Goal: Transaction & Acquisition: Purchase product/service

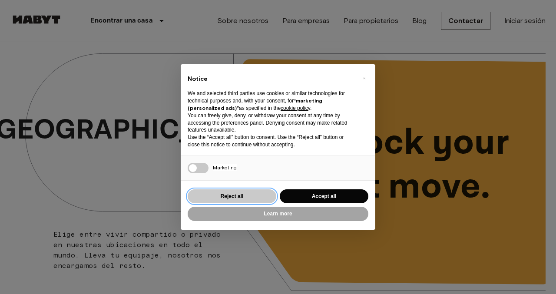
click at [230, 197] on button "Reject all" at bounding box center [232, 196] width 89 height 14
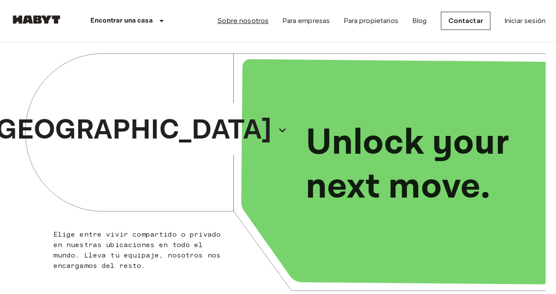
click at [252, 20] on link "Sobre nosotros" at bounding box center [242, 21] width 51 height 10
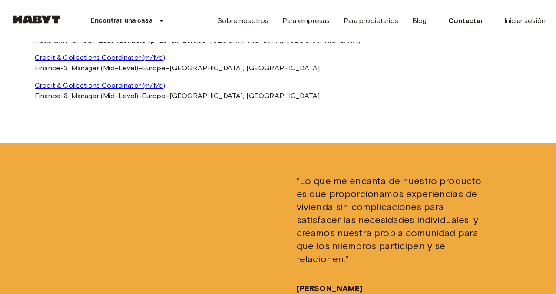
scroll to position [1785, 0]
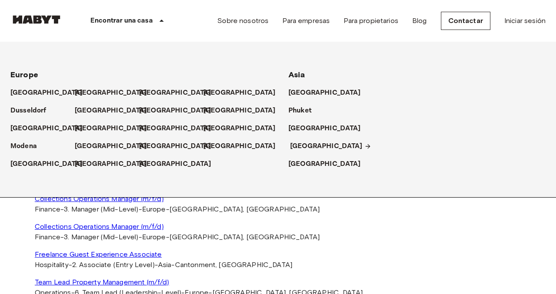
click at [299, 148] on p "[GEOGRAPHIC_DATA]" at bounding box center [326, 146] width 72 height 10
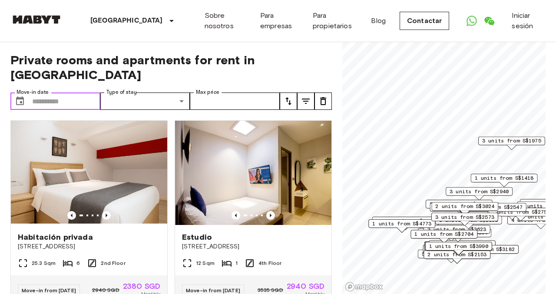
click at [49, 92] on input "Move-in date" at bounding box center [66, 100] width 68 height 17
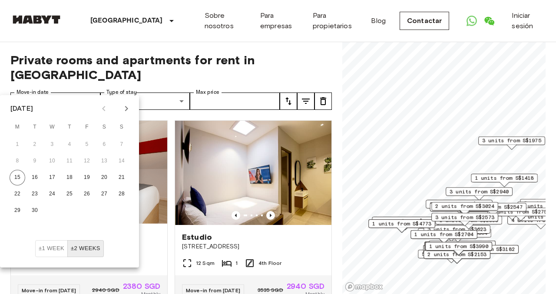
click at [127, 105] on icon "Next month" at bounding box center [126, 108] width 10 height 10
click at [51, 247] on button "±1 week" at bounding box center [51, 248] width 33 height 17
click at [128, 107] on icon "Next month" at bounding box center [126, 108] width 10 height 10
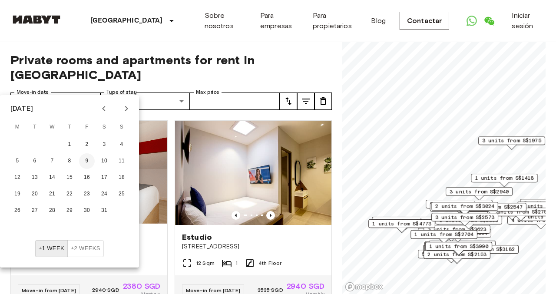
click at [86, 158] on button "9" at bounding box center [87, 161] width 16 height 16
type input "**********"
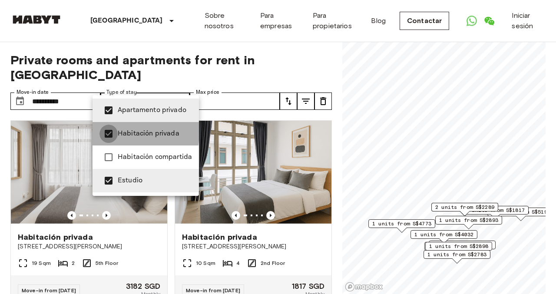
type input "**********"
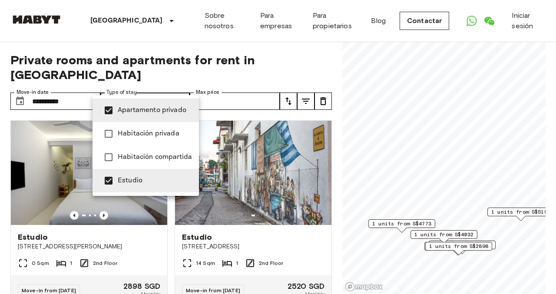
click at [241, 85] on div at bounding box center [278, 147] width 556 height 294
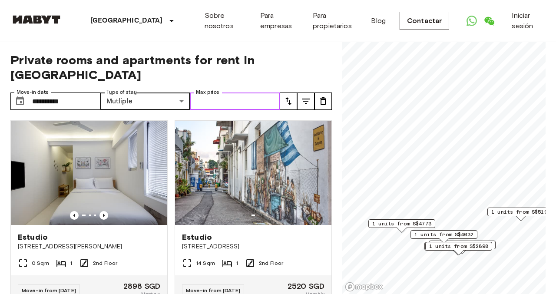
click at [256, 92] on input "Max price" at bounding box center [235, 100] width 90 height 17
click at [289, 97] on icon "tune" at bounding box center [288, 101] width 6 height 8
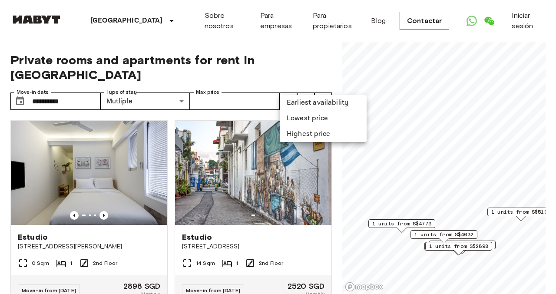
click at [306, 120] on li "Lowest price" at bounding box center [323, 119] width 87 height 16
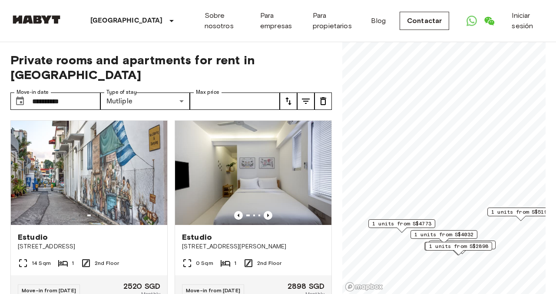
click at [306, 96] on icon "tune" at bounding box center [305, 101] width 10 height 10
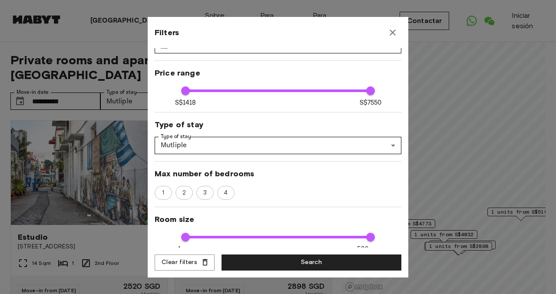
scroll to position [35, 0]
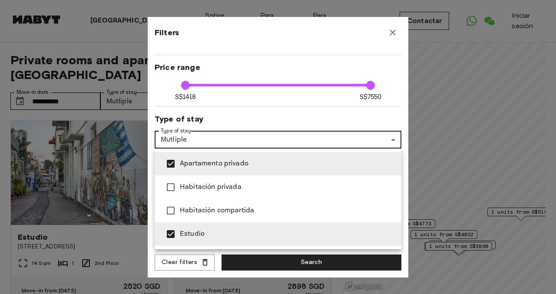
click at [198, 129] on div at bounding box center [278, 147] width 556 height 294
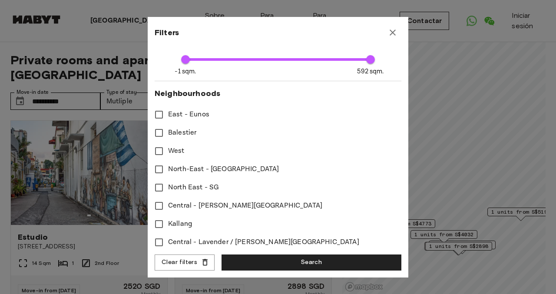
scroll to position [0, 0]
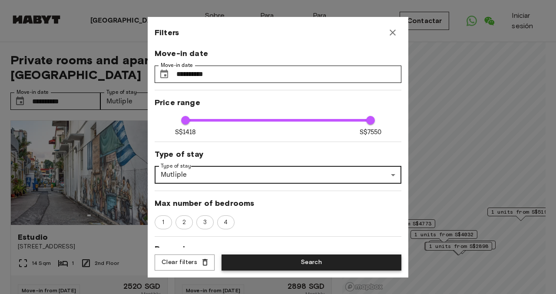
click at [298, 267] on button "Search" at bounding box center [311, 262] width 180 height 16
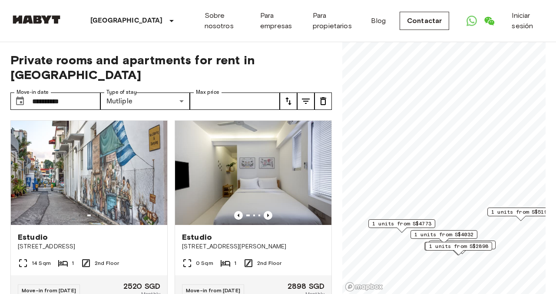
click at [305, 99] on icon "tune" at bounding box center [306, 101] width 8 height 5
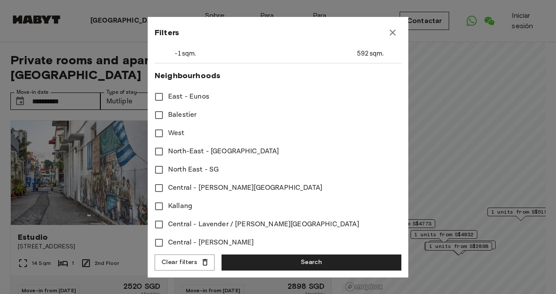
scroll to position [393, 0]
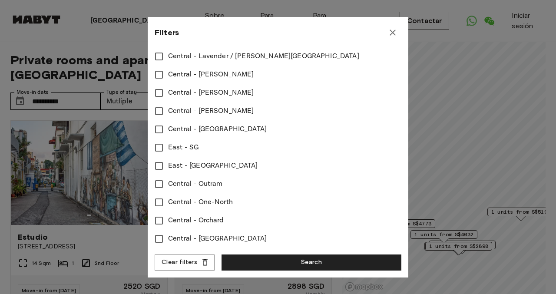
type input "****"
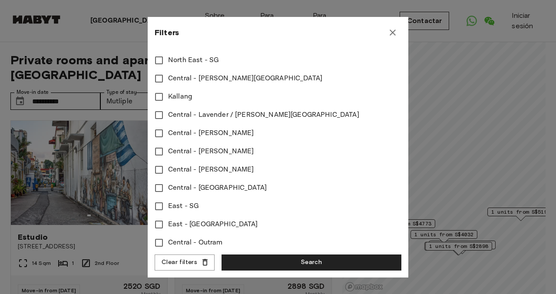
scroll to position [268, 0]
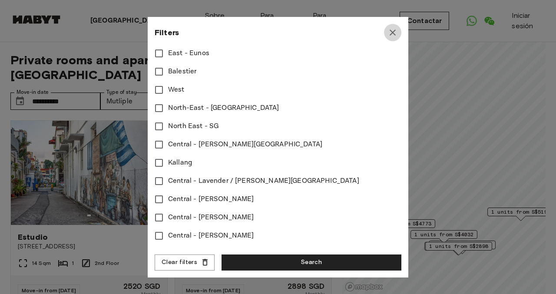
click at [392, 33] on icon "button" at bounding box center [392, 33] width 6 height 6
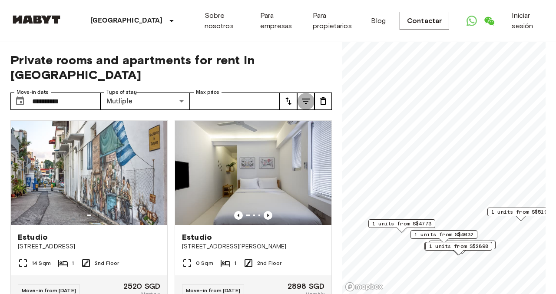
click at [303, 96] on icon "tune" at bounding box center [305, 101] width 10 height 10
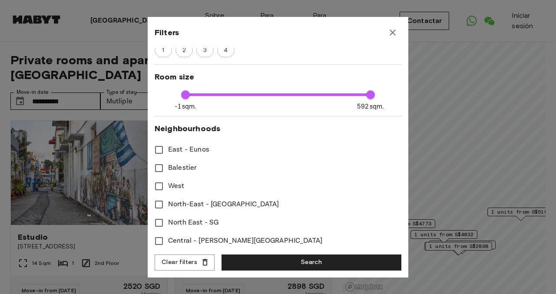
scroll to position [393, 0]
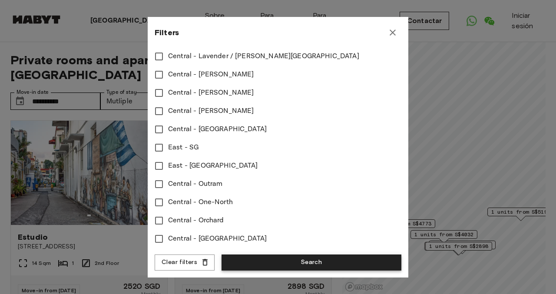
click at [275, 260] on button "Search" at bounding box center [311, 262] width 180 height 16
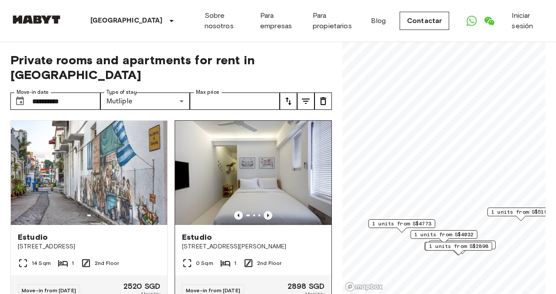
click at [267, 211] on icon "Previous image" at bounding box center [267, 215] width 9 height 9
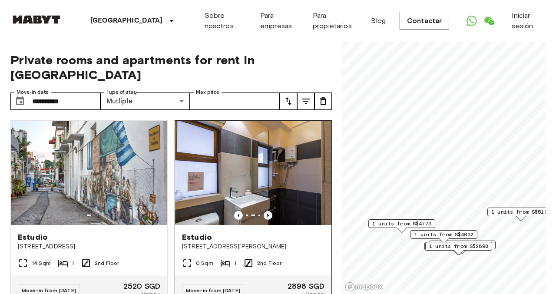
click at [267, 211] on icon "Previous image" at bounding box center [267, 215] width 9 height 9
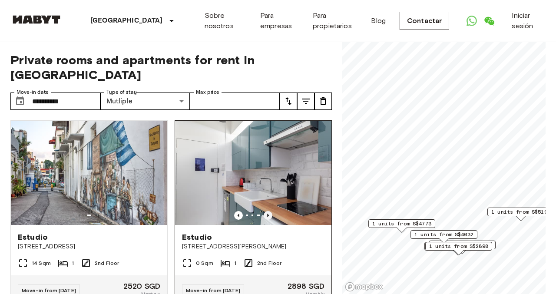
click at [267, 211] on icon "Previous image" at bounding box center [267, 215] width 9 height 9
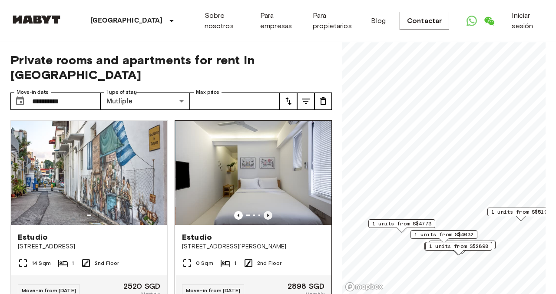
click at [267, 211] on icon "Previous image" at bounding box center [267, 215] width 9 height 9
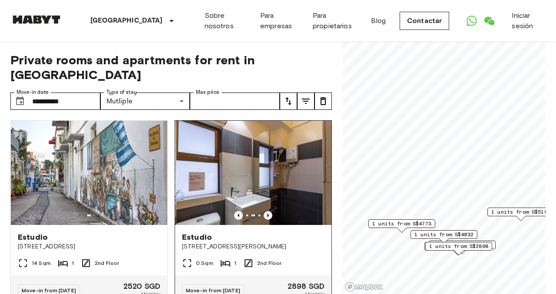
click at [267, 211] on icon "Previous image" at bounding box center [267, 215] width 9 height 9
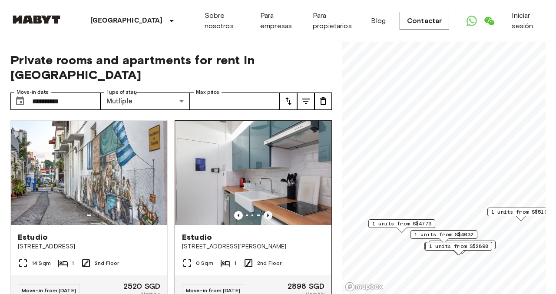
click at [267, 211] on icon "Previous image" at bounding box center [267, 215] width 9 height 9
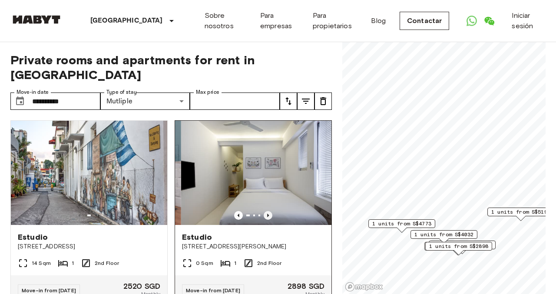
click at [267, 211] on icon "Previous image" at bounding box center [267, 215] width 9 height 9
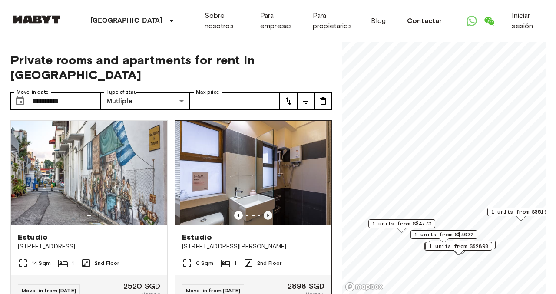
click at [267, 211] on icon "Previous image" at bounding box center [267, 215] width 9 height 9
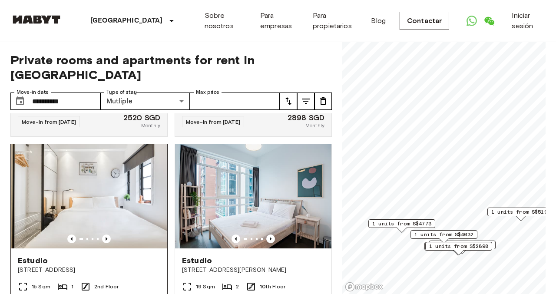
scroll to position [177, 0]
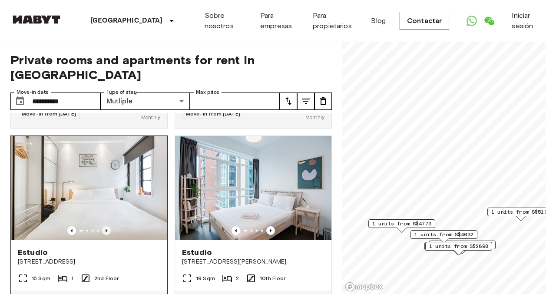
click at [108, 226] on icon "Previous image" at bounding box center [106, 230] width 9 height 9
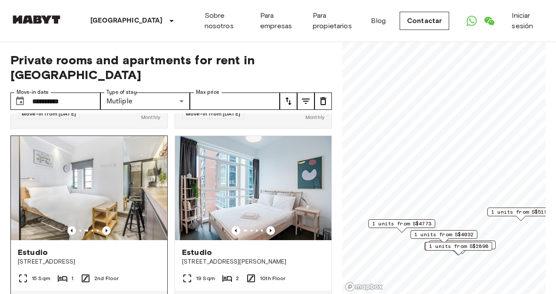
click at [108, 226] on icon "Previous image" at bounding box center [106, 230] width 9 height 9
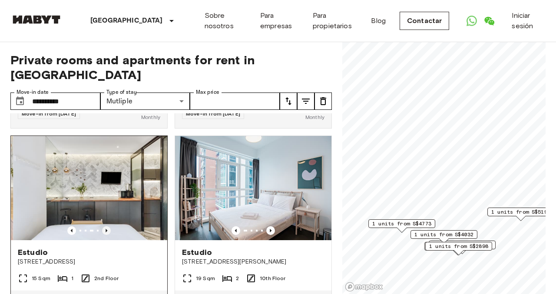
click at [108, 226] on icon "Previous image" at bounding box center [106, 230] width 9 height 9
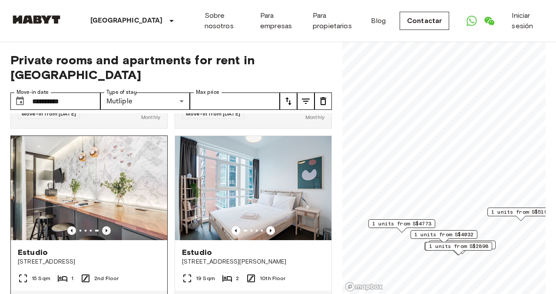
click at [108, 226] on icon "Previous image" at bounding box center [106, 230] width 9 height 9
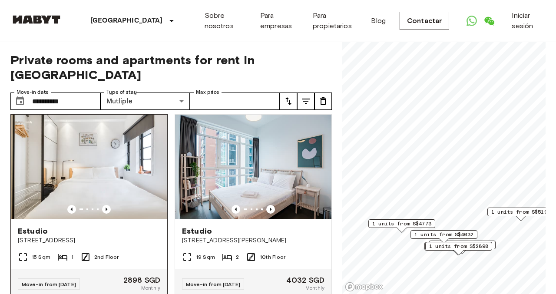
scroll to position [198, 0]
click at [39, 225] on span "Estudio" at bounding box center [33, 230] width 30 height 10
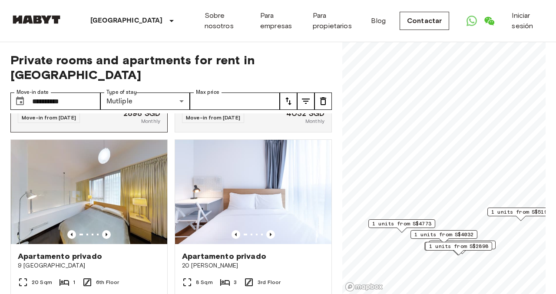
scroll to position [397, 0]
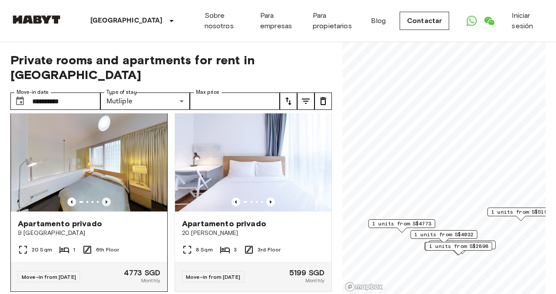
click at [107, 197] on icon "Previous image" at bounding box center [106, 201] width 9 height 9
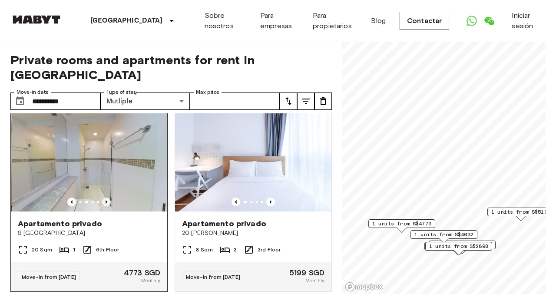
click at [107, 197] on icon "Previous image" at bounding box center [106, 201] width 9 height 9
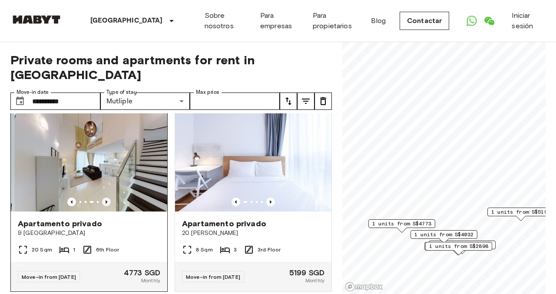
click at [107, 197] on icon "Previous image" at bounding box center [106, 201] width 9 height 9
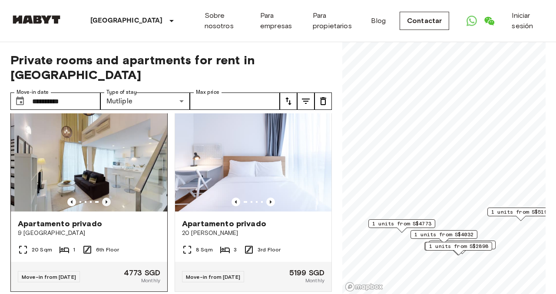
click at [107, 197] on icon "Previous image" at bounding box center [106, 201] width 9 height 9
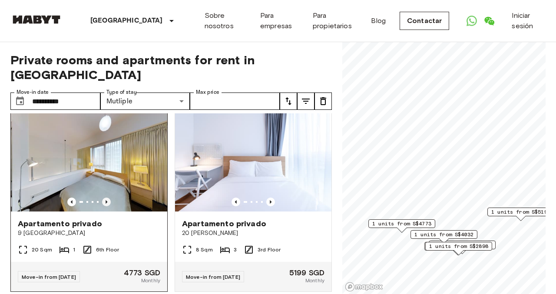
click at [107, 197] on icon "Previous image" at bounding box center [106, 201] width 9 height 9
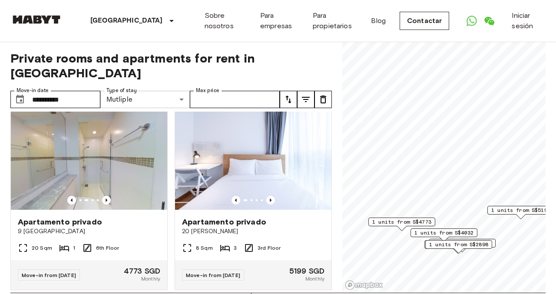
scroll to position [0, 0]
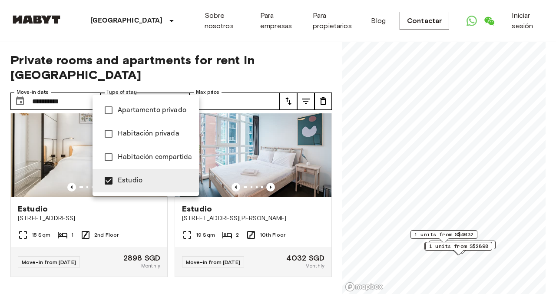
scroll to position [205, 0]
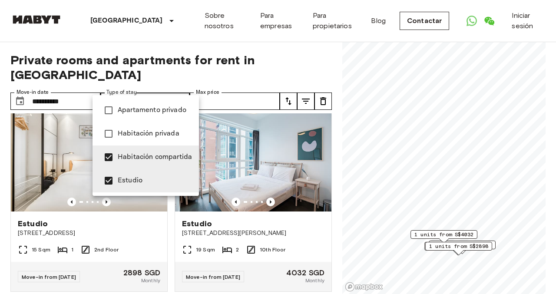
type input "**********"
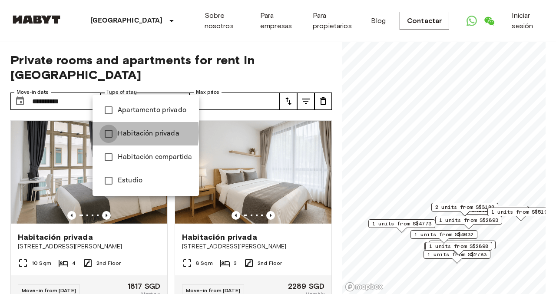
type input "**********"
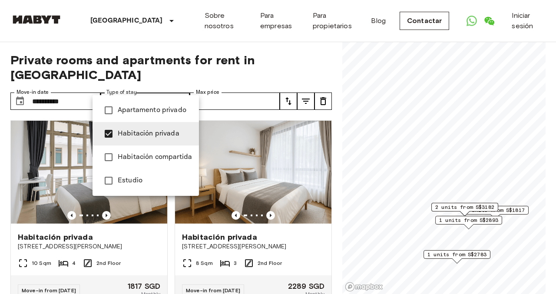
click at [178, 89] on div at bounding box center [278, 147] width 556 height 294
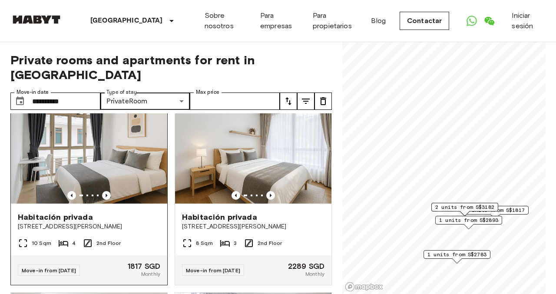
scroll to position [1, 0]
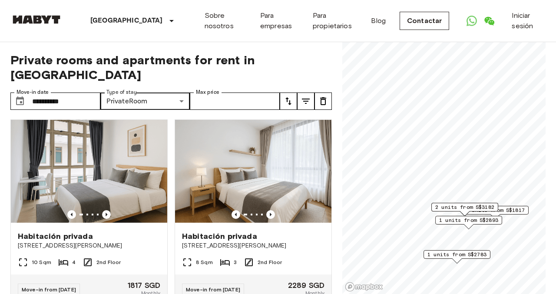
click at [304, 96] on icon "tune" at bounding box center [305, 101] width 10 height 10
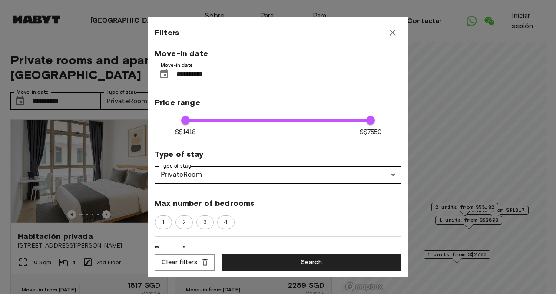
click at [392, 33] on icon "button" at bounding box center [392, 32] width 10 height 10
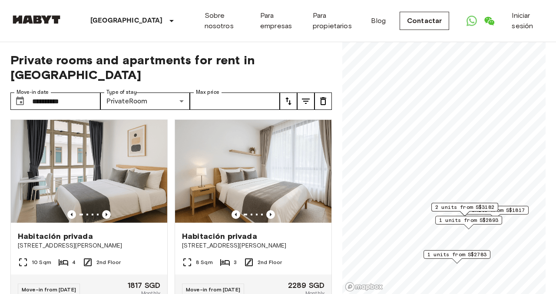
click at [289, 96] on icon "tune" at bounding box center [288, 101] width 10 height 10
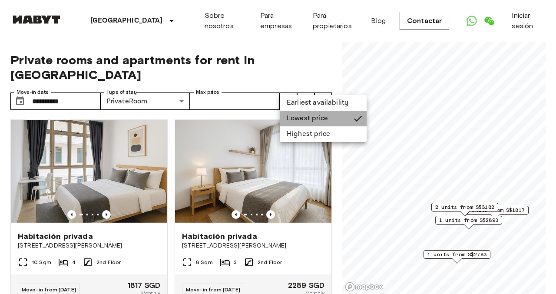
click at [309, 115] on li "Lowest price" at bounding box center [323, 119] width 87 height 16
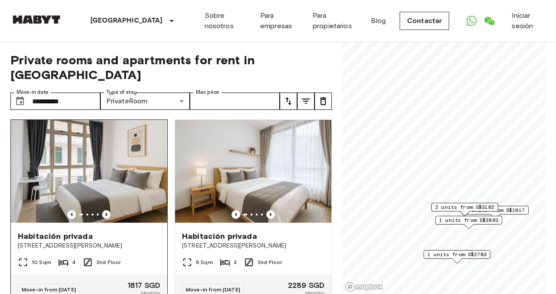
click at [107, 210] on icon "Previous image" at bounding box center [106, 214] width 9 height 9
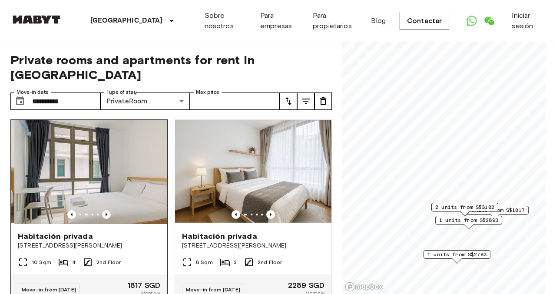
click at [107, 210] on icon "Previous image" at bounding box center [106, 214] width 9 height 9
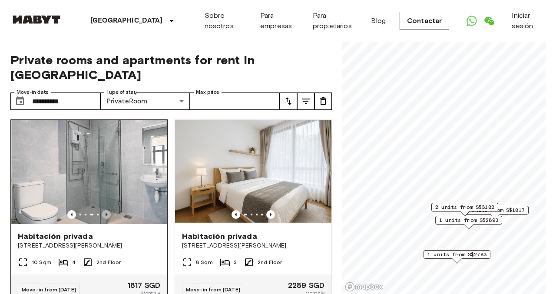
click at [107, 210] on icon "Previous image" at bounding box center [106, 214] width 9 height 9
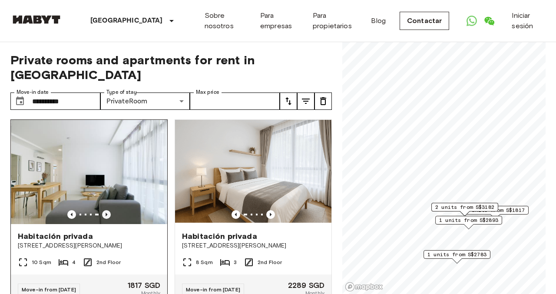
click at [107, 210] on icon "Previous image" at bounding box center [106, 214] width 9 height 9
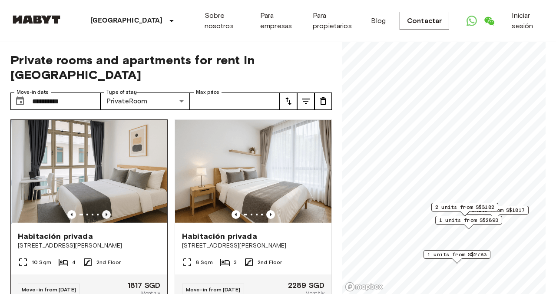
click at [107, 210] on icon "Previous image" at bounding box center [106, 214] width 9 height 9
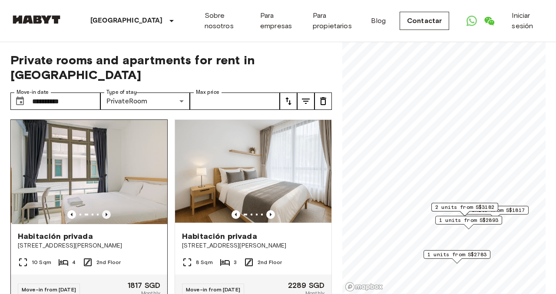
click at [107, 210] on icon "Previous image" at bounding box center [106, 214] width 9 height 9
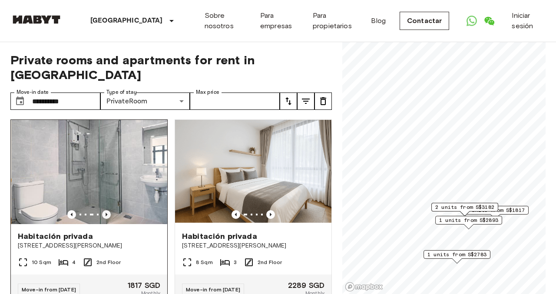
click at [107, 210] on icon "Previous image" at bounding box center [106, 214] width 9 height 9
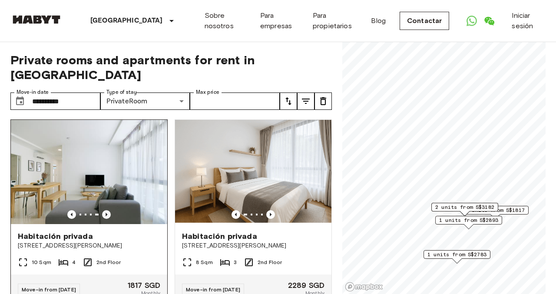
click at [107, 210] on icon "Previous image" at bounding box center [106, 214] width 9 height 9
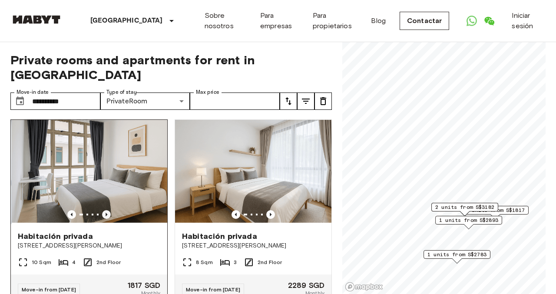
click at [107, 210] on icon "Previous image" at bounding box center [106, 214] width 9 height 9
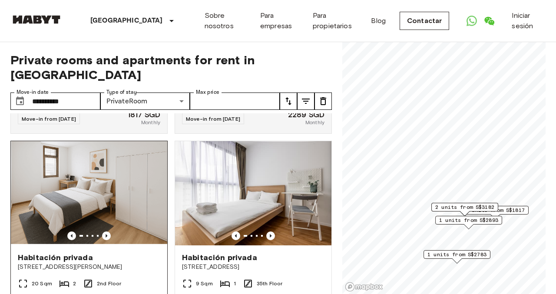
scroll to position [170, 0]
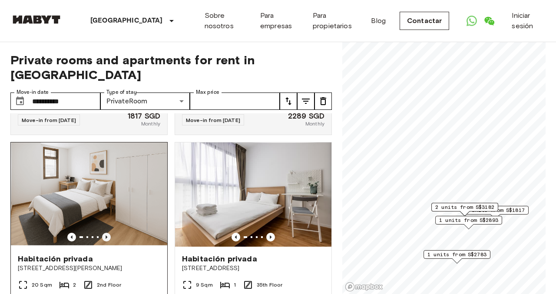
click at [108, 233] on icon "Previous image" at bounding box center [106, 237] width 9 height 9
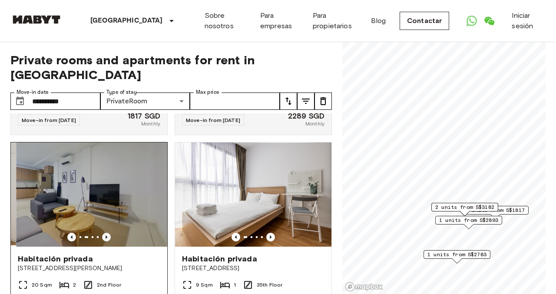
click at [108, 233] on icon "Previous image" at bounding box center [106, 237] width 9 height 9
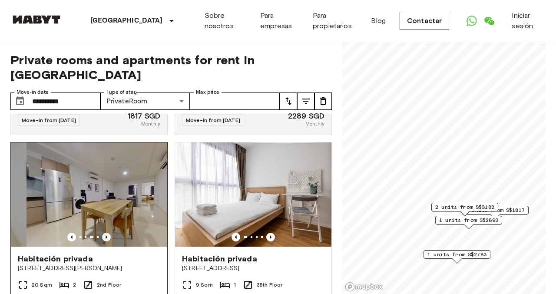
click at [108, 233] on icon "Previous image" at bounding box center [106, 237] width 9 height 9
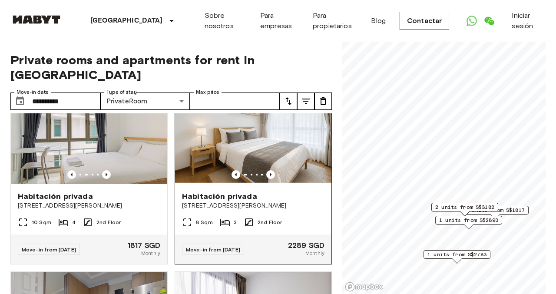
scroll to position [41, 0]
click at [256, 191] on div "Habitación privada" at bounding box center [253, 196] width 142 height 10
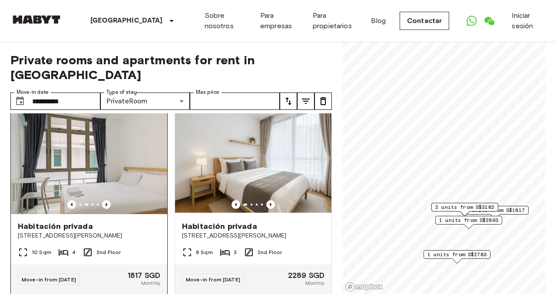
scroll to position [0, 0]
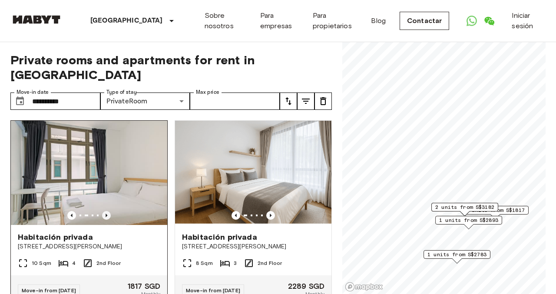
click at [109, 211] on icon "Previous image" at bounding box center [106, 215] width 9 height 9
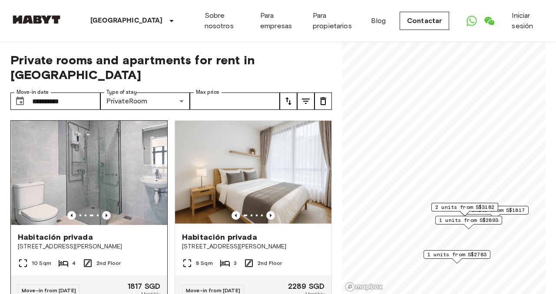
click at [109, 211] on icon "Previous image" at bounding box center [106, 215] width 9 height 9
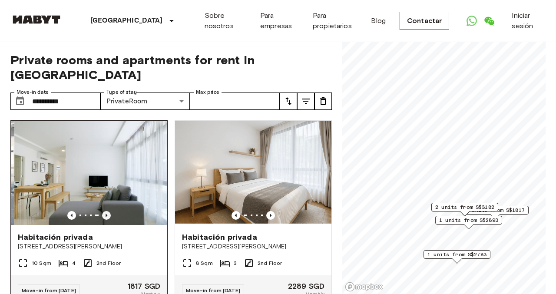
click at [109, 211] on icon "Previous image" at bounding box center [106, 215] width 9 height 9
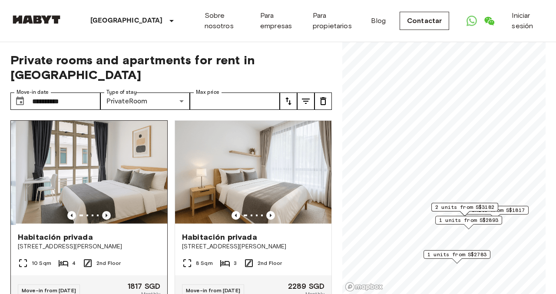
click at [109, 211] on icon "Previous image" at bounding box center [106, 215] width 9 height 9
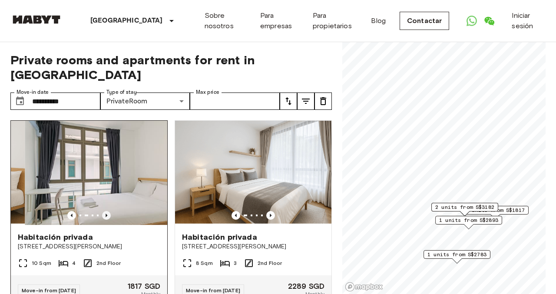
click at [109, 211] on icon "Previous image" at bounding box center [106, 215] width 9 height 9
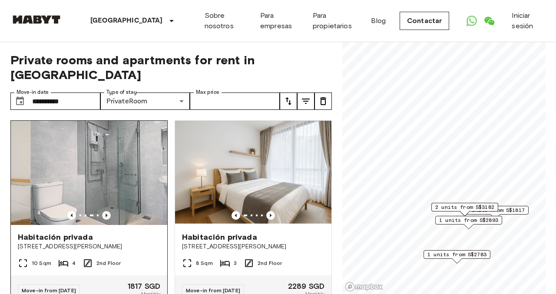
click at [109, 211] on icon "Previous image" at bounding box center [106, 215] width 9 height 9
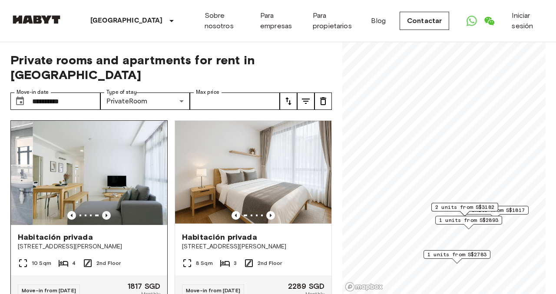
click at [109, 211] on icon "Previous image" at bounding box center [106, 215] width 9 height 9
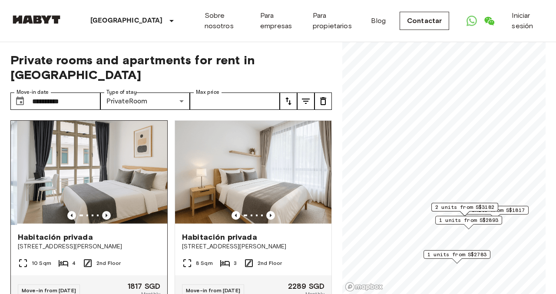
click at [109, 211] on icon "Previous image" at bounding box center [106, 215] width 9 height 9
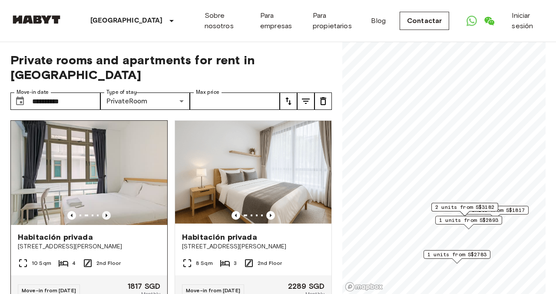
click at [107, 211] on icon "Previous image" at bounding box center [106, 215] width 9 height 9
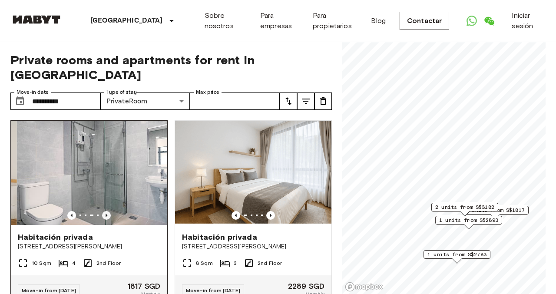
click at [107, 211] on icon "Previous image" at bounding box center [106, 215] width 9 height 9
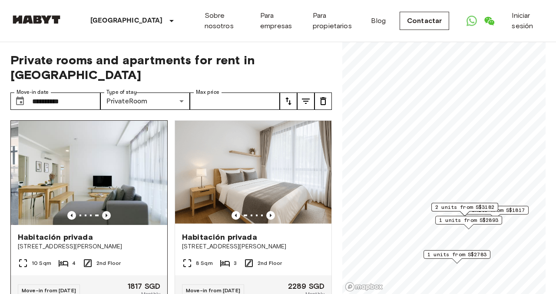
click at [107, 211] on icon "Previous image" at bounding box center [106, 215] width 9 height 9
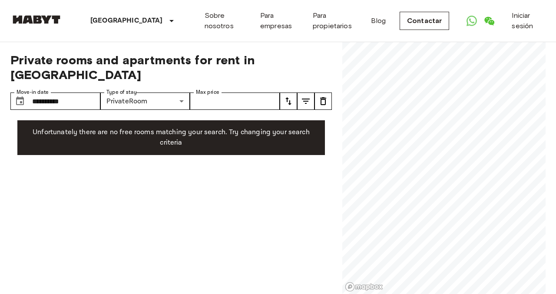
click at [310, 203] on div "**********" at bounding box center [277, 168] width 535 height 252
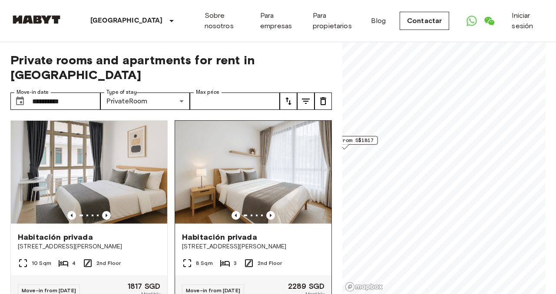
click at [326, 202] on div "**********" at bounding box center [277, 168] width 535 height 252
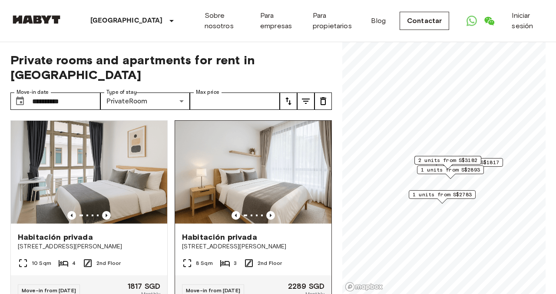
click at [271, 196] on img at bounding box center [253, 173] width 156 height 104
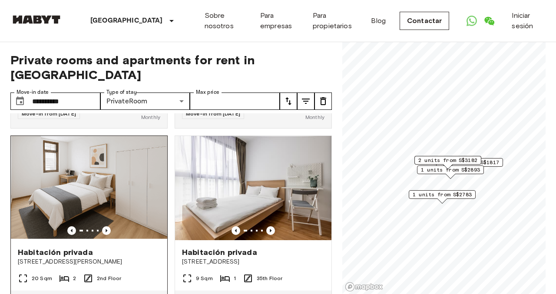
scroll to position [174, 0]
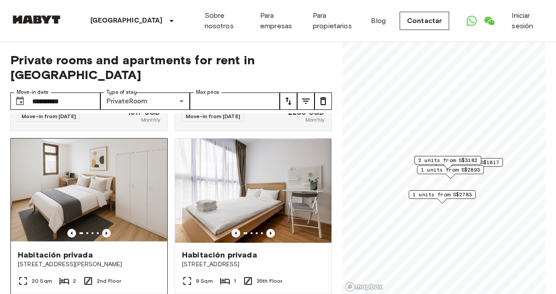
click at [109, 229] on icon "Previous image" at bounding box center [106, 233] width 9 height 9
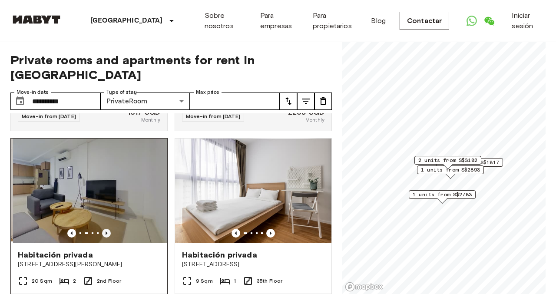
click at [109, 229] on icon "Previous image" at bounding box center [106, 233] width 9 height 9
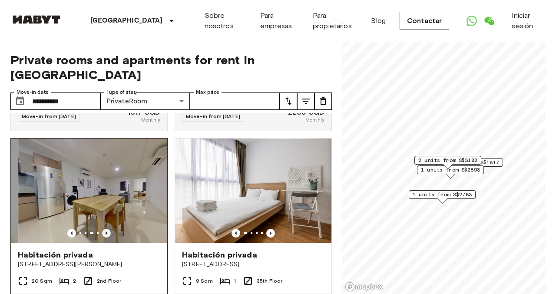
click at [109, 229] on icon "Previous image" at bounding box center [106, 233] width 9 height 9
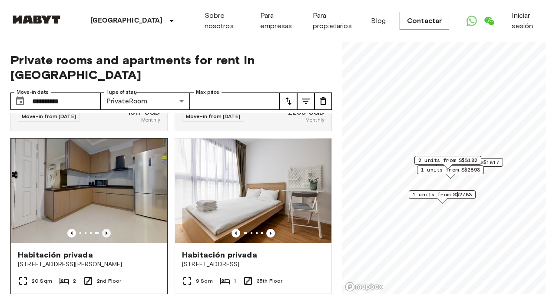
click at [109, 229] on icon "Previous image" at bounding box center [106, 233] width 9 height 9
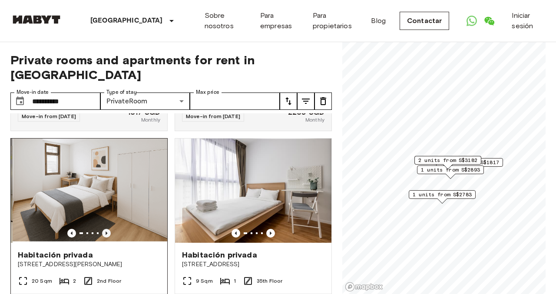
click at [109, 229] on icon "Previous image" at bounding box center [106, 233] width 9 height 9
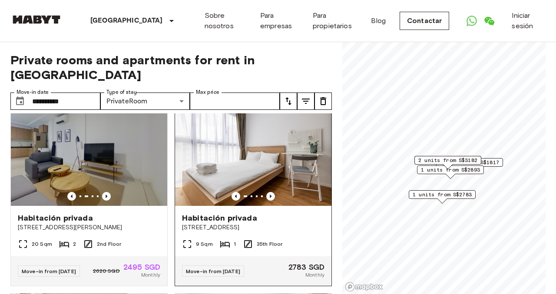
scroll to position [212, 0]
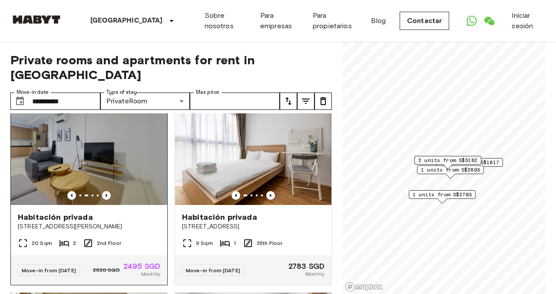
click at [148, 255] on div "Move-in from 07 Jan 26 2620 SGD 2495 SGD Monthly" at bounding box center [89, 270] width 156 height 30
click at [43, 21] on img at bounding box center [36, 19] width 52 height 9
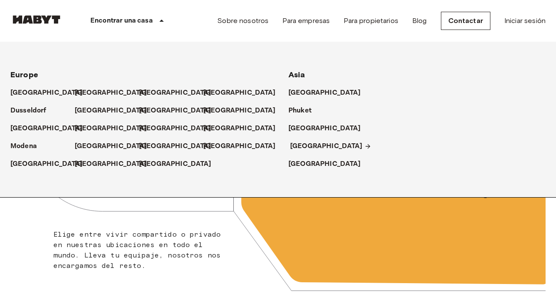
click at [312, 145] on p "[GEOGRAPHIC_DATA]" at bounding box center [326, 146] width 72 height 10
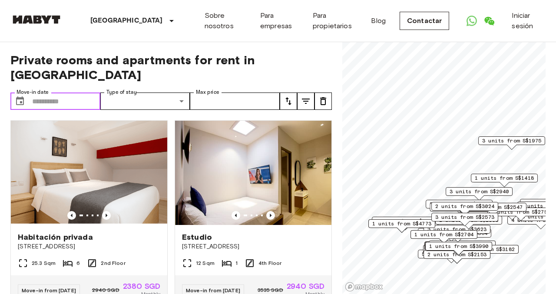
click at [40, 92] on input "Move-in date" at bounding box center [66, 100] width 68 height 17
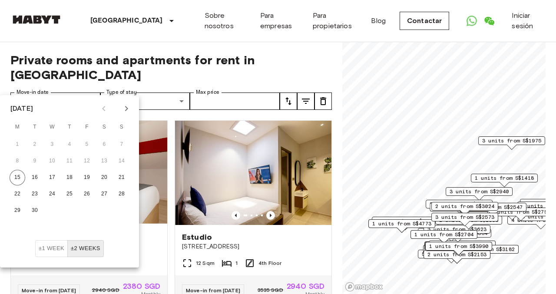
click at [126, 113] on icon "Next month" at bounding box center [126, 108] width 10 height 10
click at [16, 163] on button "5" at bounding box center [18, 161] width 16 height 16
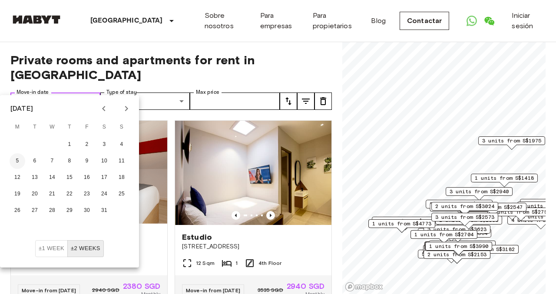
type input "**********"
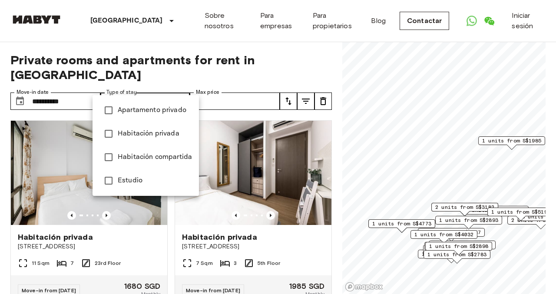
click at [141, 189] on li "Estudio" at bounding box center [145, 180] width 106 height 23
type input "******"
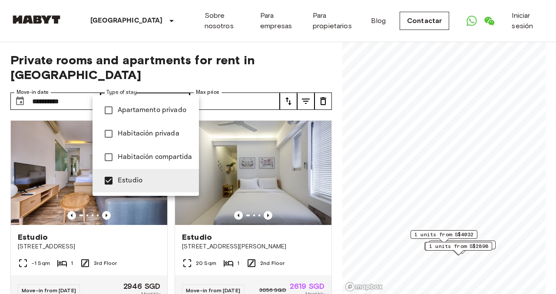
click at [321, 228] on div at bounding box center [278, 147] width 556 height 294
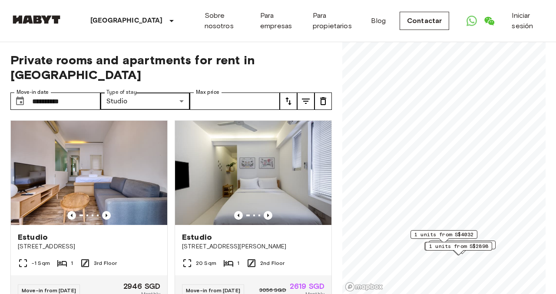
click at [289, 97] on icon "tune" at bounding box center [288, 101] width 6 height 8
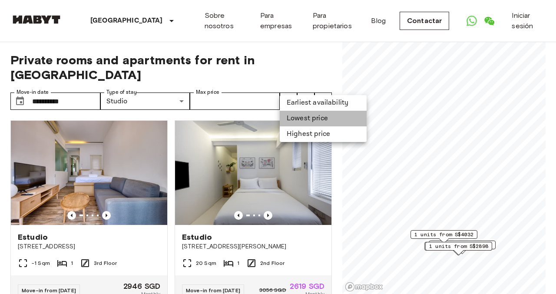
click at [316, 119] on li "Lowest price" at bounding box center [323, 119] width 87 height 16
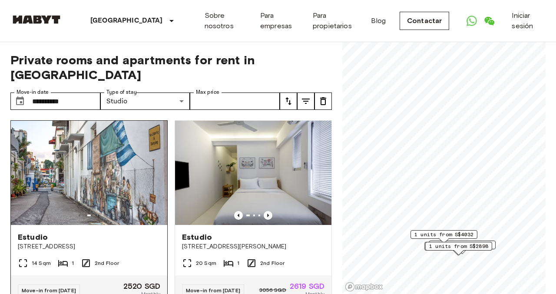
click at [99, 211] on div at bounding box center [89, 215] width 156 height 9
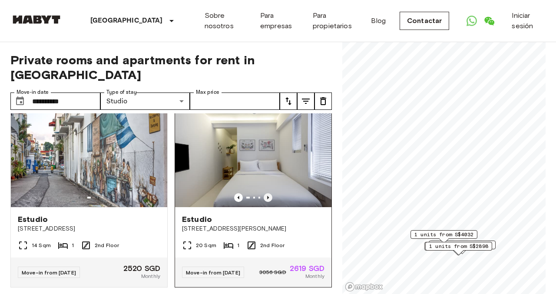
click at [266, 193] on icon "Previous image" at bounding box center [267, 197] width 9 height 9
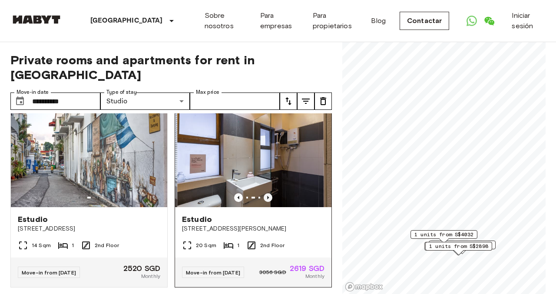
click at [266, 193] on icon "Previous image" at bounding box center [267, 197] width 9 height 9
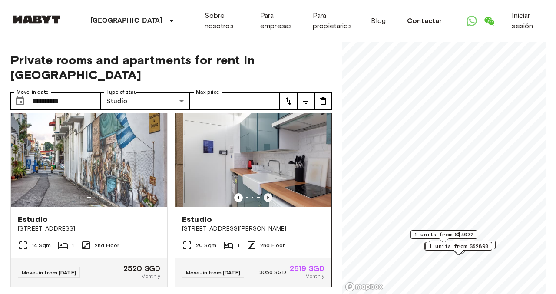
click at [266, 193] on icon "Previous image" at bounding box center [267, 197] width 9 height 9
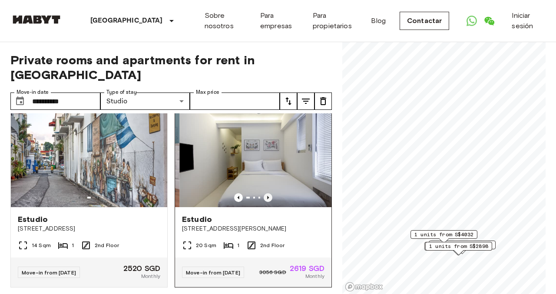
click at [266, 193] on icon "Previous image" at bounding box center [267, 197] width 9 height 9
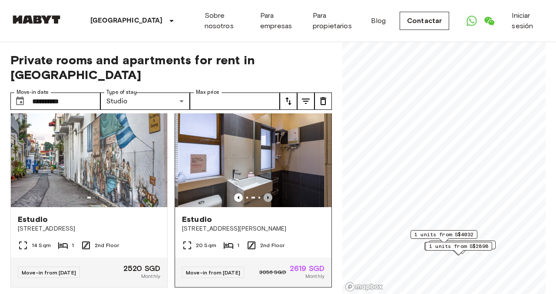
click at [266, 193] on icon "Previous image" at bounding box center [267, 197] width 9 height 9
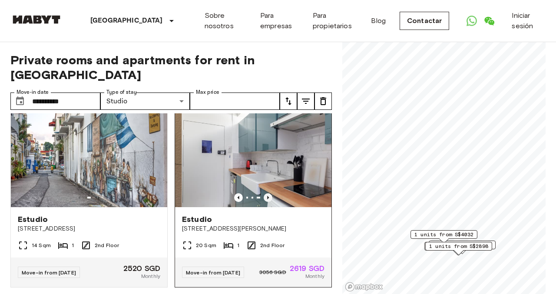
click at [266, 193] on icon "Previous image" at bounding box center [267, 197] width 9 height 9
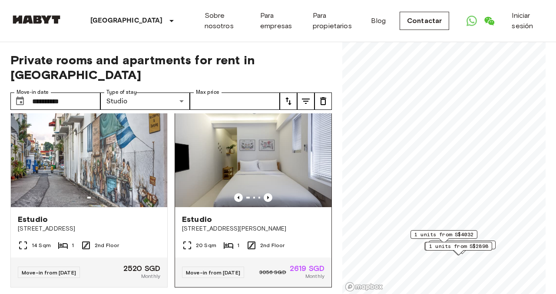
click at [243, 240] on div "20 Sqm 1 2nd Floor" at bounding box center [253, 248] width 156 height 17
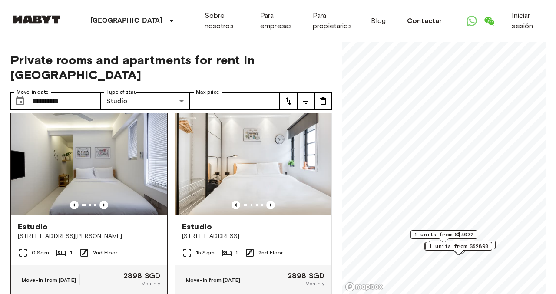
scroll to position [204, 0]
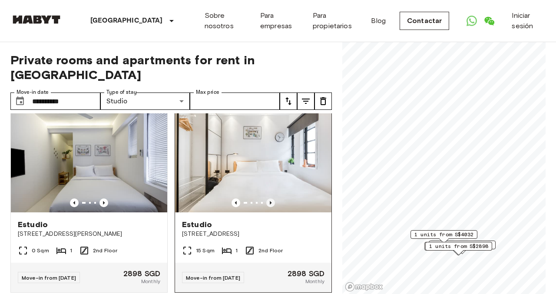
click at [267, 198] on icon "Previous image" at bounding box center [270, 202] width 9 height 9
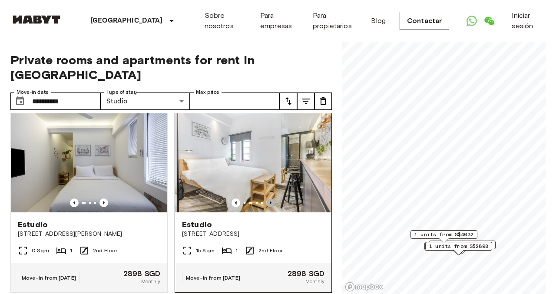
click at [267, 198] on icon "Previous image" at bounding box center [270, 202] width 9 height 9
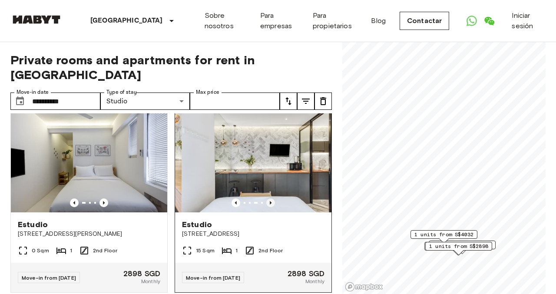
click at [267, 198] on icon "Previous image" at bounding box center [270, 202] width 9 height 9
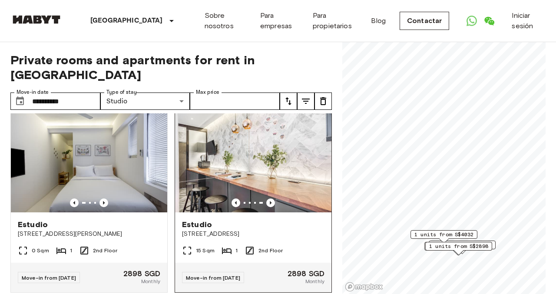
click at [214, 230] on span "65 Tiong Poh Road" at bounding box center [253, 234] width 142 height 9
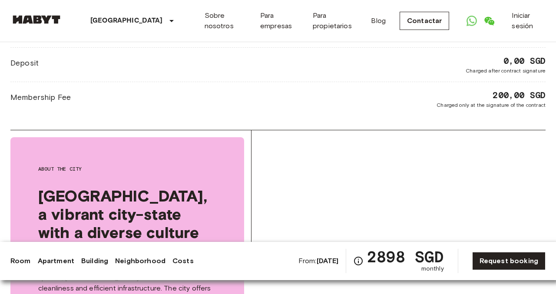
scroll to position [778, 0]
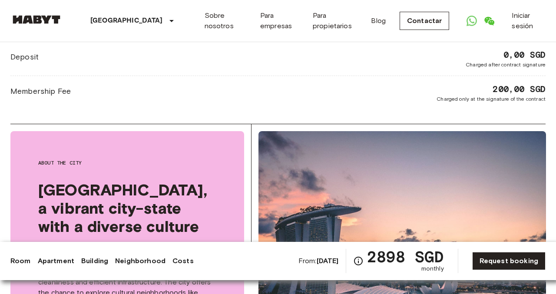
click at [487, 96] on div "Cost overview Monthly Rent Furniture surcharge, operating costs, heating and el…" at bounding box center [277, 47] width 535 height 153
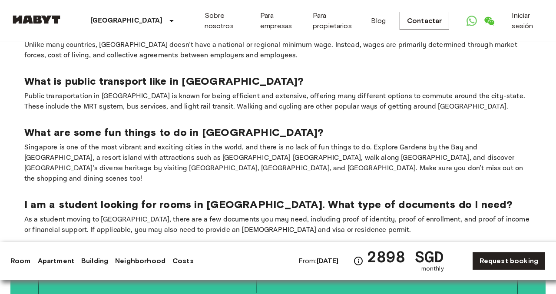
scroll to position [1210, 0]
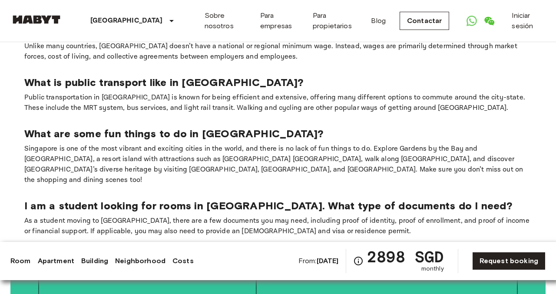
click at [233, 216] on p "As a student moving to [GEOGRAPHIC_DATA], there are a few documents you may nee…" at bounding box center [277, 226] width 507 height 21
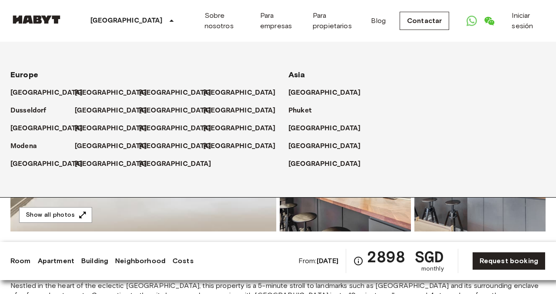
scroll to position [0, 0]
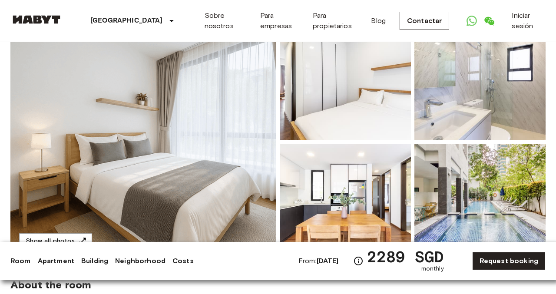
scroll to position [83, 0]
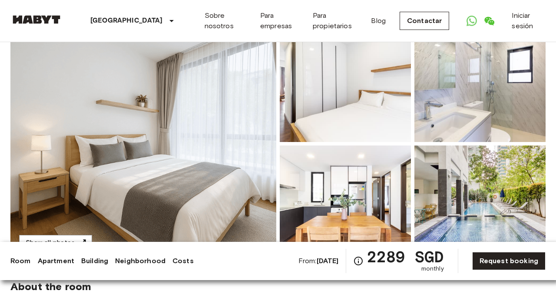
click at [347, 168] on img at bounding box center [345, 202] width 131 height 114
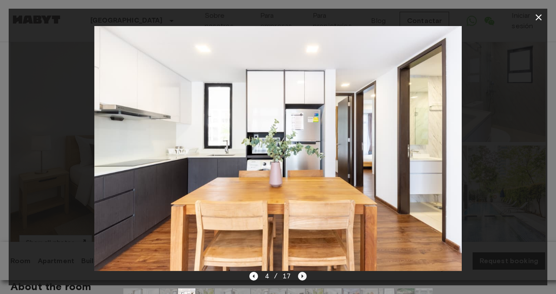
click at [301, 276] on icon "Next image" at bounding box center [302, 276] width 9 height 9
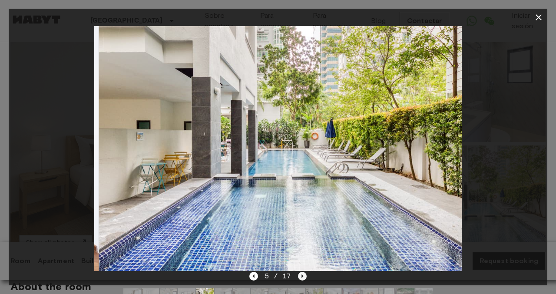
click at [301, 276] on icon "Next image" at bounding box center [302, 276] width 9 height 9
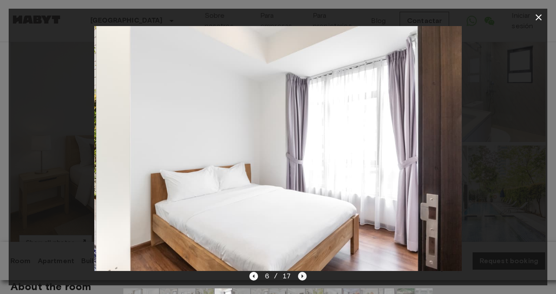
click at [301, 276] on icon "Next image" at bounding box center [302, 276] width 9 height 9
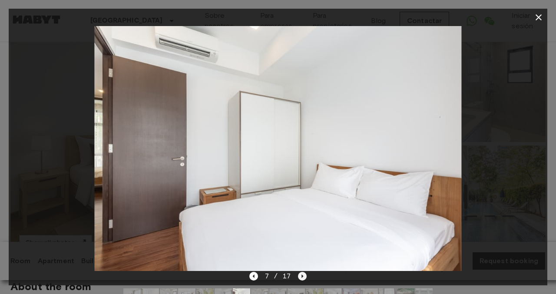
click at [301, 276] on icon "Next image" at bounding box center [302, 276] width 9 height 9
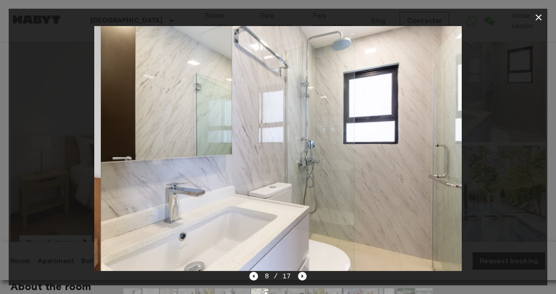
click at [301, 276] on icon "Next image" at bounding box center [302, 276] width 9 height 9
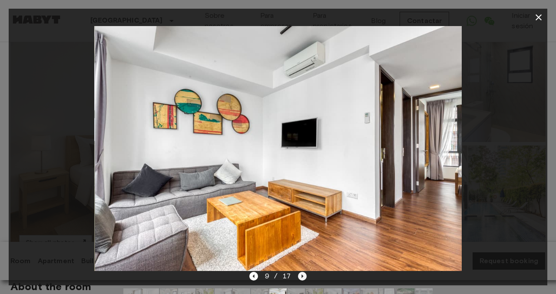
click at [301, 276] on icon "Next image" at bounding box center [302, 276] width 9 height 9
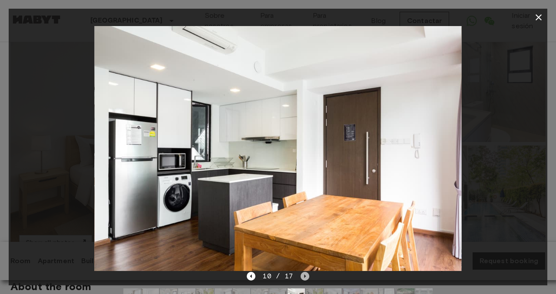
click at [301, 276] on icon "Next image" at bounding box center [304, 276] width 9 height 9
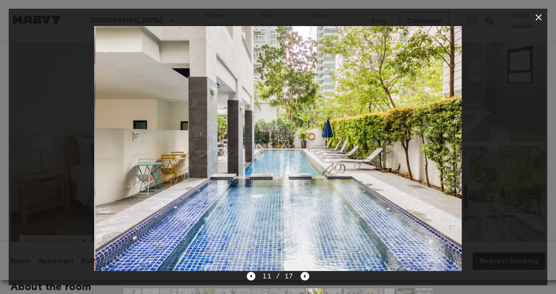
click at [301, 276] on icon "Next image" at bounding box center [304, 276] width 9 height 9
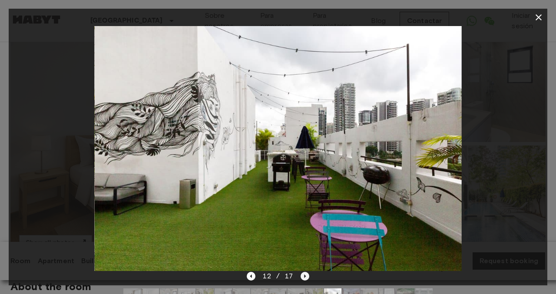
click at [301, 276] on icon "Next image" at bounding box center [304, 276] width 9 height 9
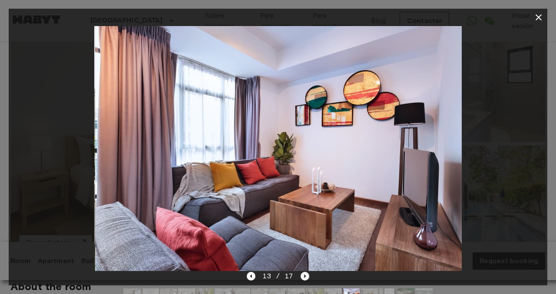
click at [301, 276] on icon "Next image" at bounding box center [304, 276] width 9 height 9
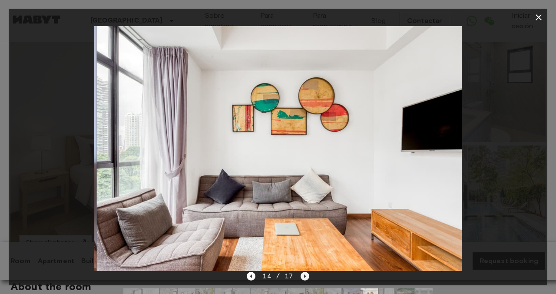
click at [301, 276] on icon "Next image" at bounding box center [304, 276] width 9 height 9
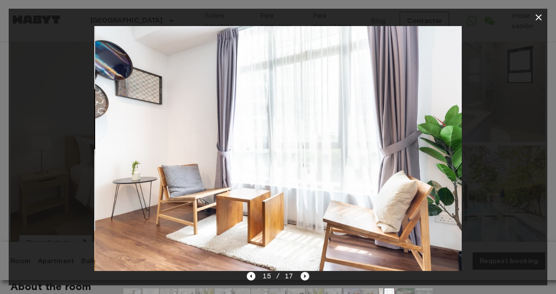
click at [301, 276] on icon "Next image" at bounding box center [304, 276] width 9 height 9
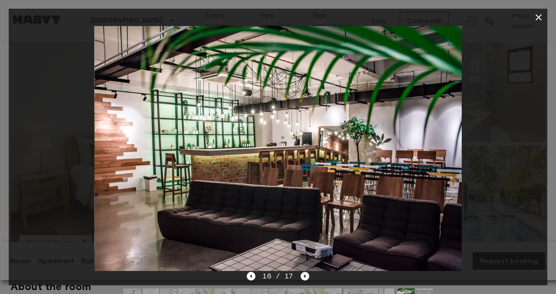
click at [301, 276] on icon "Next image" at bounding box center [304, 276] width 9 height 9
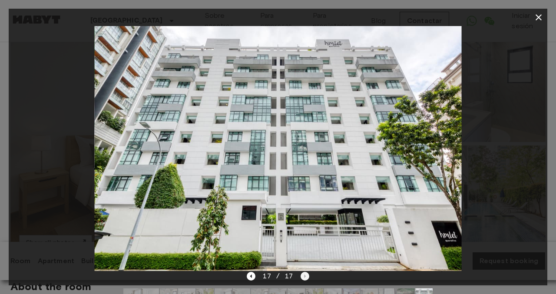
click at [301, 276] on div "17 / 17" at bounding box center [278, 276] width 62 height 10
click at [533, 15] on icon "button" at bounding box center [538, 17] width 10 height 10
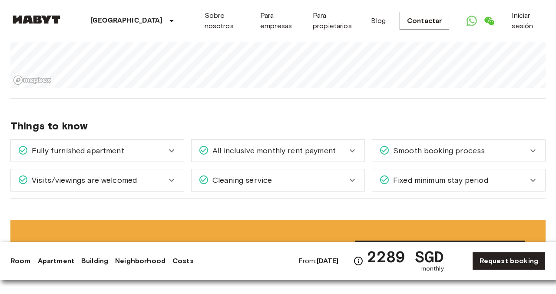
scroll to position [1162, 0]
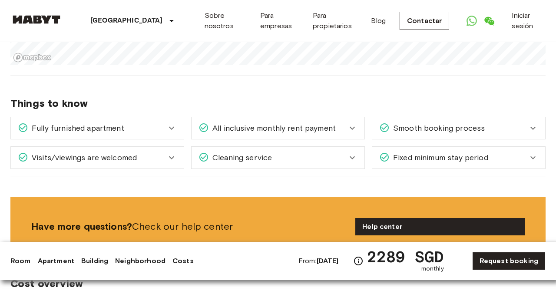
click at [447, 152] on span "Fixed minimum stay period" at bounding box center [438, 157] width 99 height 11
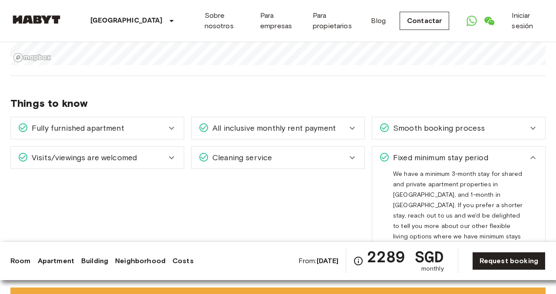
click at [447, 152] on span "Fixed minimum stay period" at bounding box center [438, 157] width 99 height 11
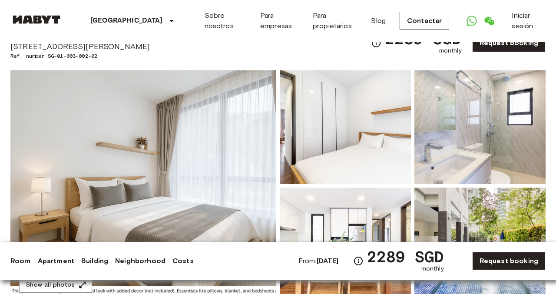
scroll to position [0, 0]
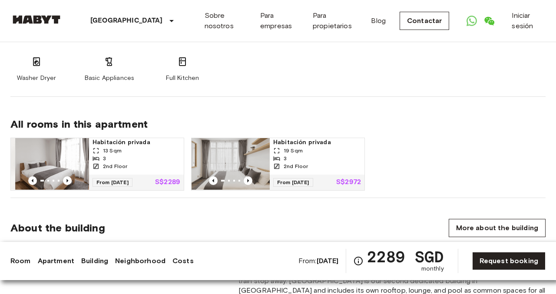
scroll to position [610, 0]
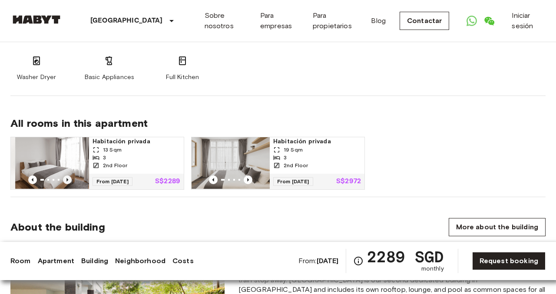
click at [67, 178] on icon "Previous image" at bounding box center [67, 179] width 2 height 3
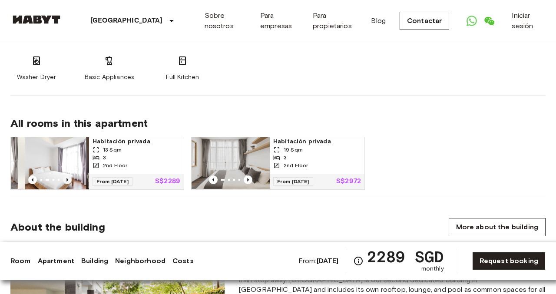
click at [67, 178] on icon "Previous image" at bounding box center [67, 179] width 2 height 3
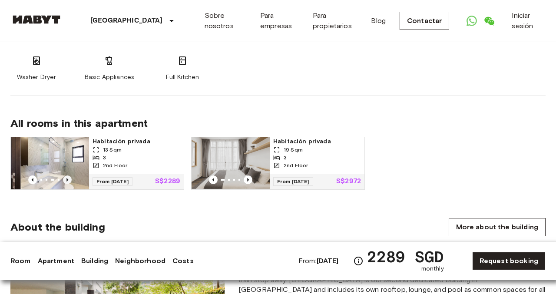
click at [67, 178] on icon "Previous image" at bounding box center [67, 179] width 2 height 3
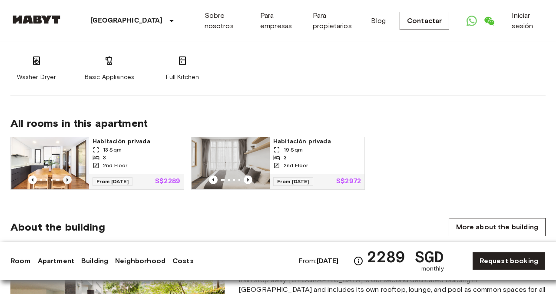
click at [67, 178] on icon "Previous image" at bounding box center [67, 179] width 2 height 3
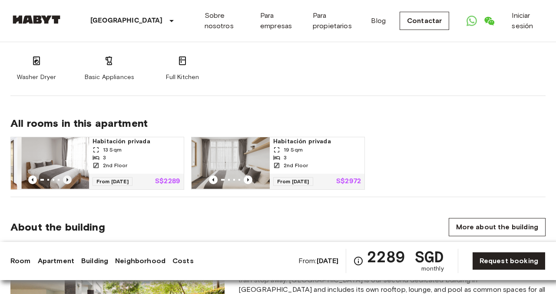
click at [67, 178] on icon "Previous image" at bounding box center [67, 179] width 2 height 3
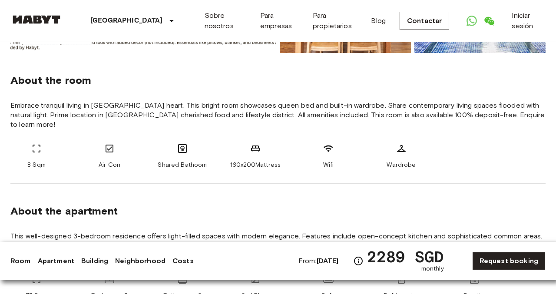
scroll to position [0, 0]
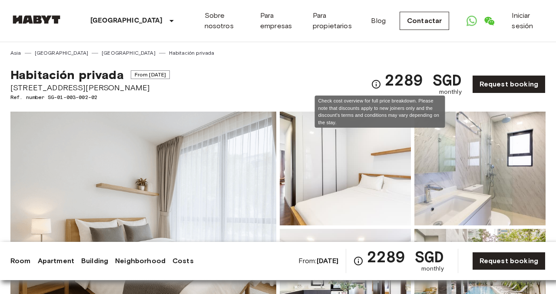
click at [380, 83] on icon "Check cost overview for full price breakdown. Please note that discounts apply …" at bounding box center [376, 84] width 10 height 10
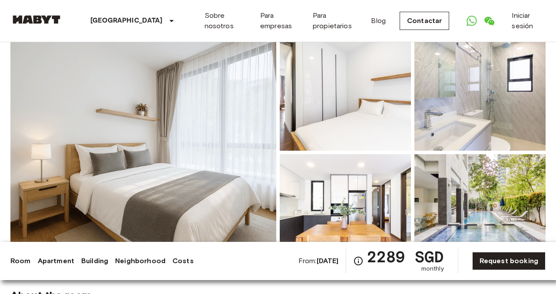
scroll to position [136, 0]
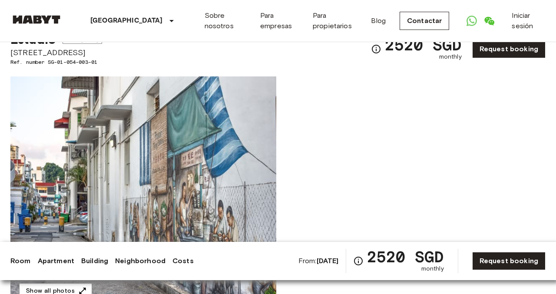
scroll to position [56, 0]
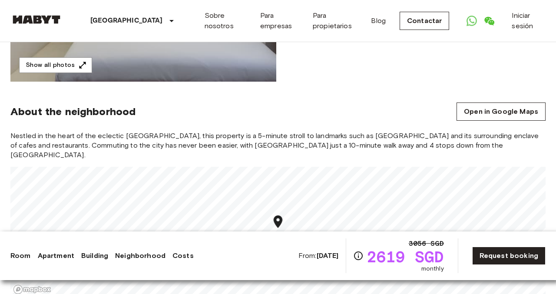
scroll to position [261, 0]
click at [70, 62] on button "Show all photos" at bounding box center [55, 66] width 73 height 16
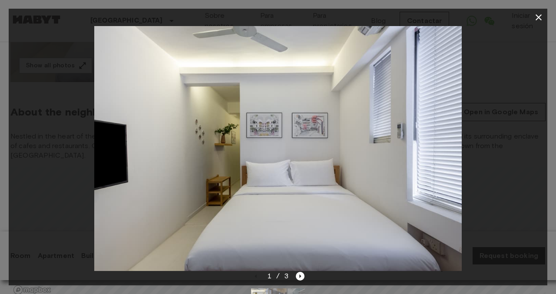
click at [300, 281] on div at bounding box center [278, 296] width 68 height 31
click at [298, 276] on icon "Next image" at bounding box center [300, 276] width 9 height 9
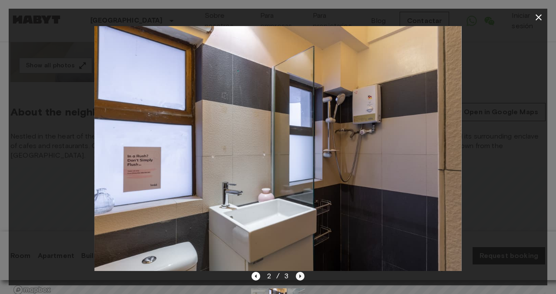
click at [298, 276] on icon "Next image" at bounding box center [300, 276] width 9 height 9
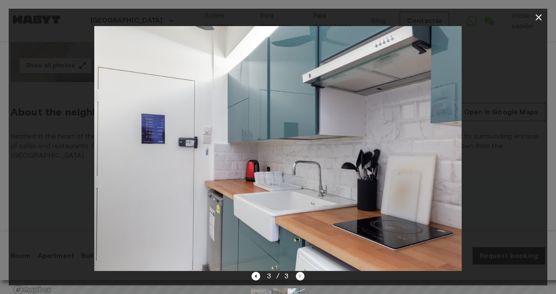
click at [298, 276] on div "3 / 3" at bounding box center [277, 276] width 53 height 10
click at [540, 23] on button "button" at bounding box center [538, 17] width 17 height 17
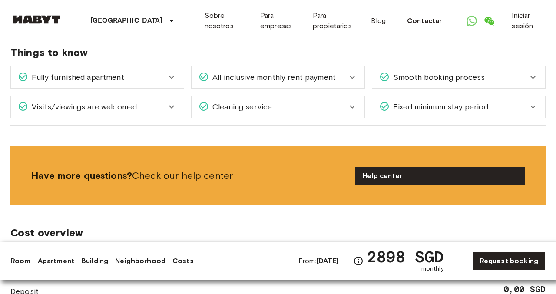
scroll to position [543, 0]
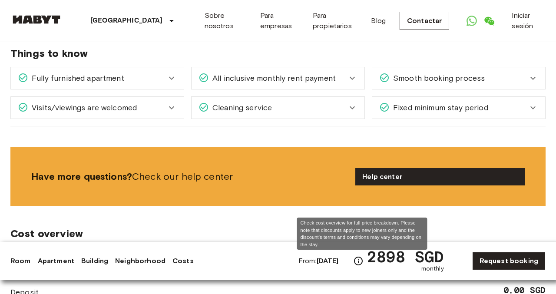
click at [363, 260] on icon "Check cost overview for full price breakdown. Please note that discounts apply …" at bounding box center [358, 261] width 10 height 10
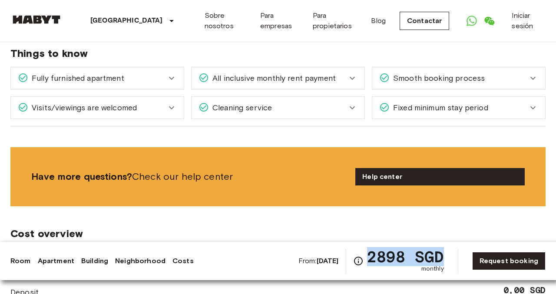
drag, startPoint x: 372, startPoint y: 259, endPoint x: 451, endPoint y: 257, distance: 79.0
click at [451, 257] on div "From: [DATE] 2898 SGD monthly Request booking" at bounding box center [421, 261] width 247 height 24
copy span "2898 SGD"
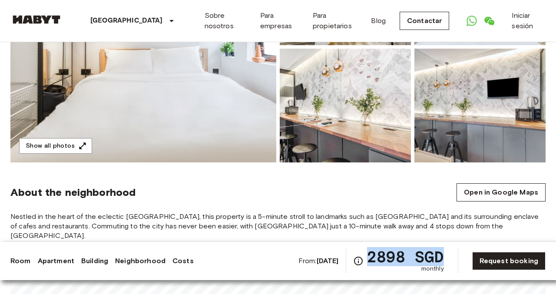
scroll to position [0, 0]
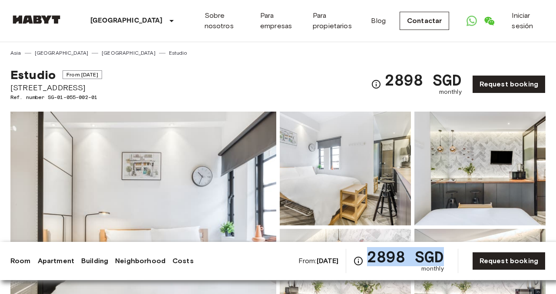
click at [375, 249] on span "2898 SGD" at bounding box center [405, 257] width 77 height 16
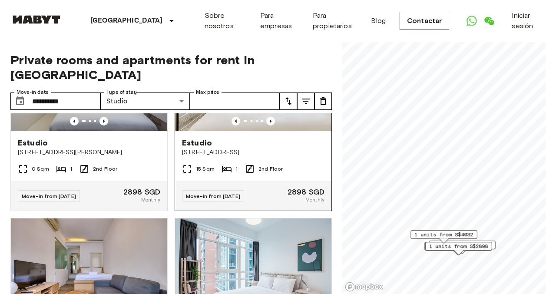
scroll to position [296, 0]
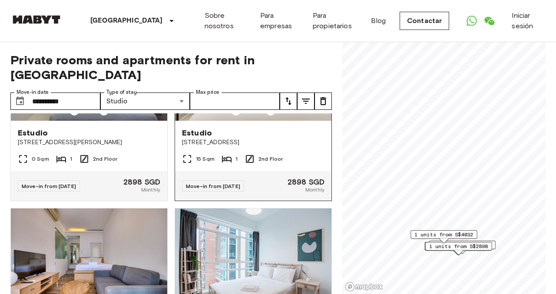
click at [189, 184] on div "Move-in from 14 Jan 26 2898 SGD Monthly" at bounding box center [253, 186] width 156 height 30
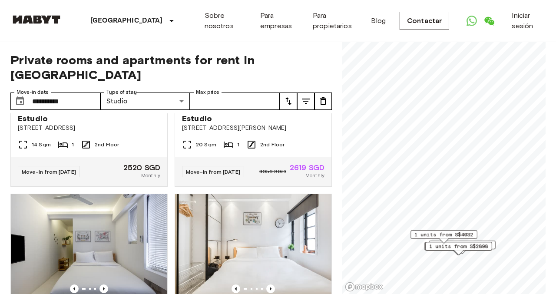
scroll to position [0, 0]
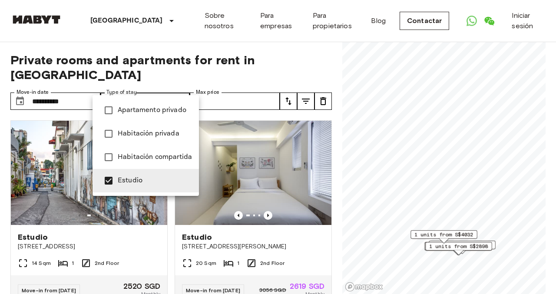
click at [130, 179] on span "Estudio" at bounding box center [155, 180] width 74 height 10
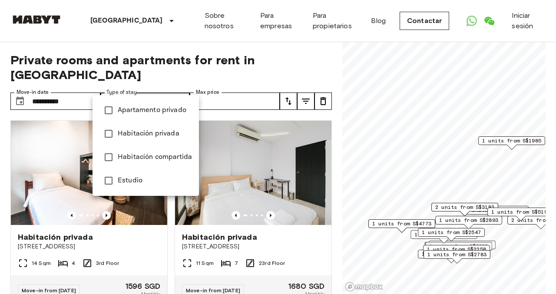
click at [135, 107] on span "Apartamento privado" at bounding box center [155, 110] width 74 height 10
type input "**********"
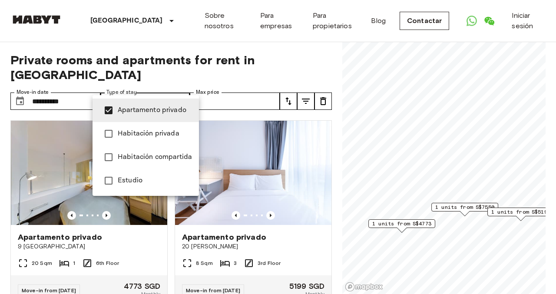
click at [290, 85] on div at bounding box center [278, 147] width 556 height 294
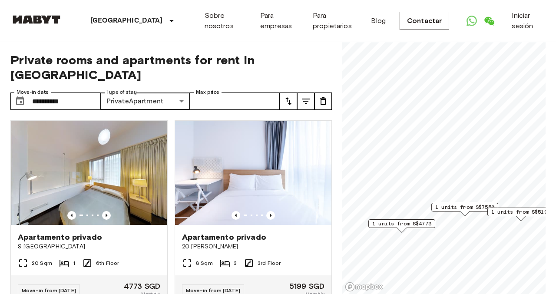
click at [286, 96] on icon "tune" at bounding box center [288, 101] width 10 height 10
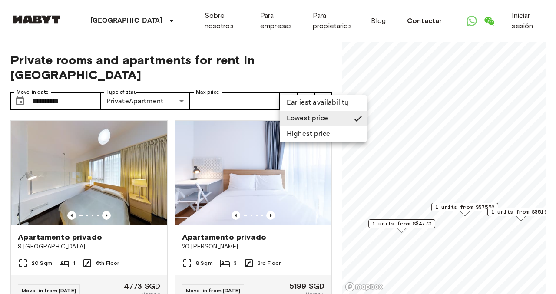
click at [305, 118] on li "Lowest price" at bounding box center [323, 119] width 87 height 16
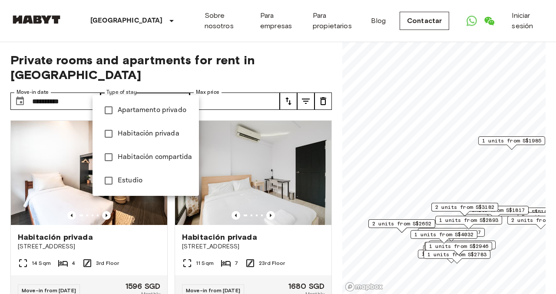
click at [118, 132] on span "Habitación privada" at bounding box center [155, 133] width 74 height 10
type input "**********"
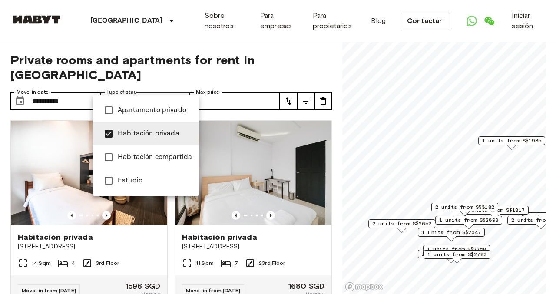
click at [155, 72] on div at bounding box center [278, 147] width 556 height 294
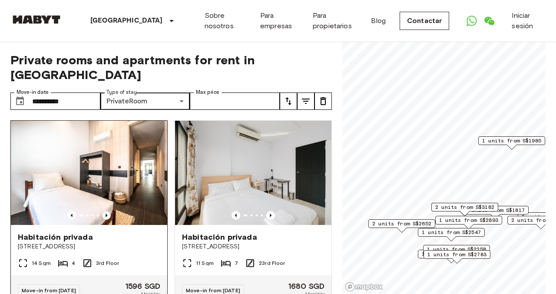
click at [108, 211] on icon "Previous image" at bounding box center [106, 215] width 9 height 9
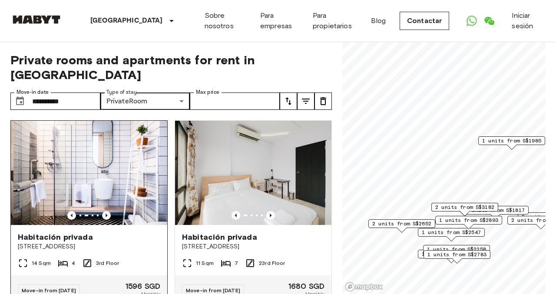
click at [108, 211] on icon "Previous image" at bounding box center [106, 215] width 9 height 9
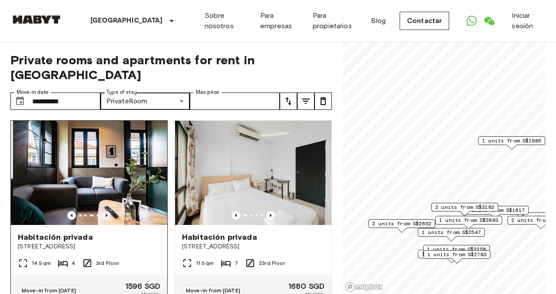
click at [108, 211] on icon "Previous image" at bounding box center [106, 215] width 9 height 9
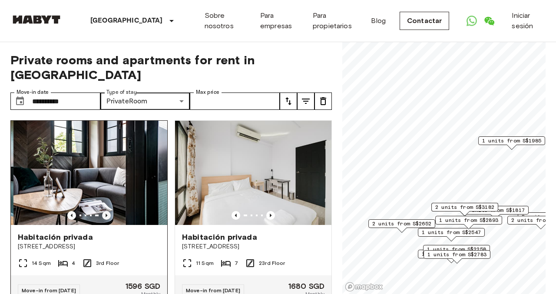
click at [108, 211] on icon "Previous image" at bounding box center [106, 215] width 9 height 9
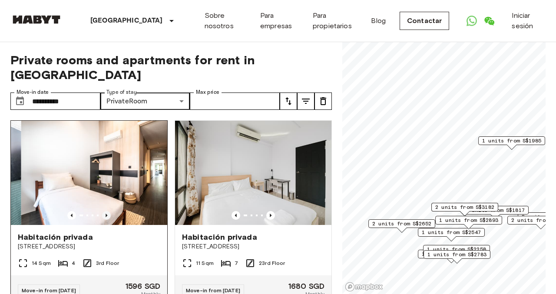
click at [108, 211] on icon "Previous image" at bounding box center [106, 215] width 9 height 9
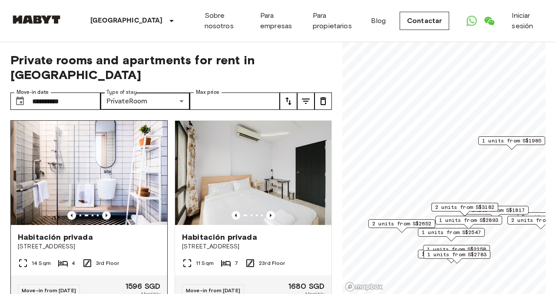
click at [108, 211] on icon "Previous image" at bounding box center [106, 215] width 9 height 9
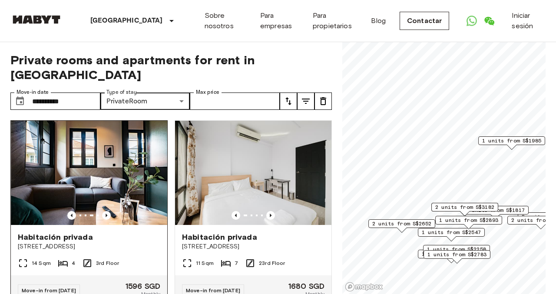
click at [122, 173] on img at bounding box center [89, 173] width 156 height 104
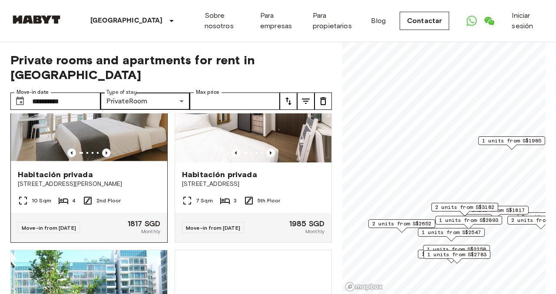
scroll to position [257, 0]
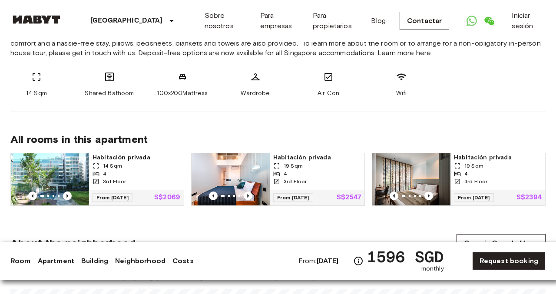
scroll to position [365, 0]
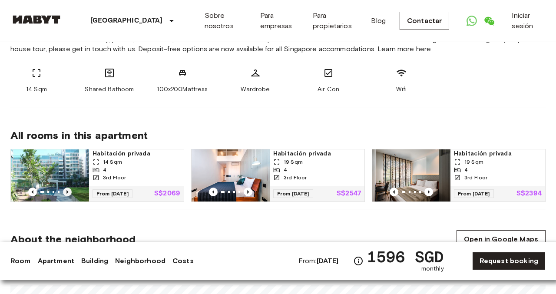
click at [64, 193] on icon "Previous image" at bounding box center [67, 192] width 9 height 9
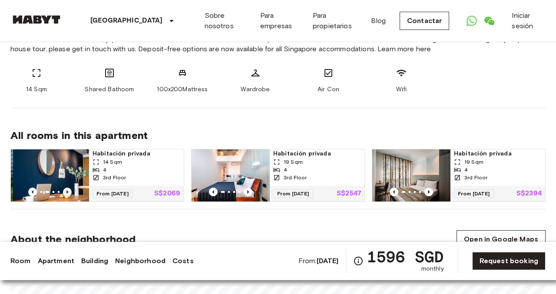
click at [64, 193] on icon "Previous image" at bounding box center [67, 192] width 9 height 9
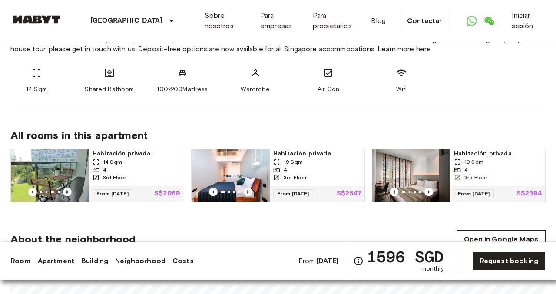
click at [64, 193] on icon "Previous image" at bounding box center [67, 192] width 9 height 9
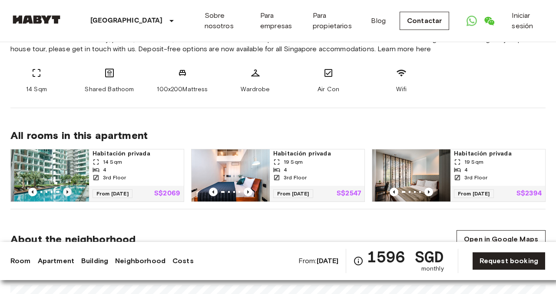
click at [64, 193] on icon "Previous image" at bounding box center [67, 192] width 9 height 9
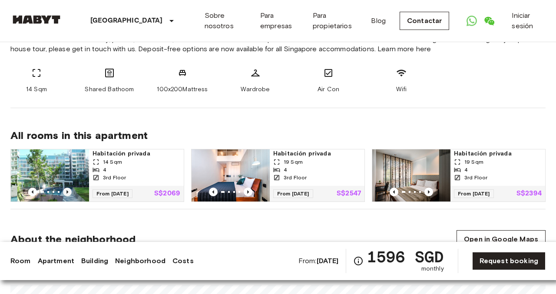
click at [64, 193] on icon "Previous image" at bounding box center [67, 192] width 9 height 9
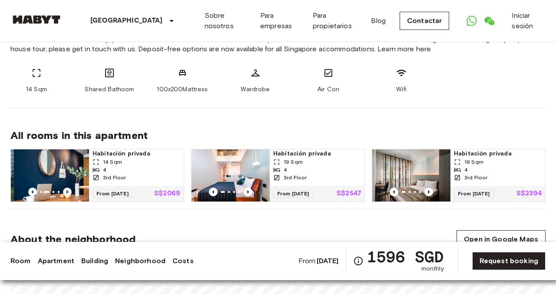
click at [64, 193] on icon "Previous image" at bounding box center [67, 192] width 9 height 9
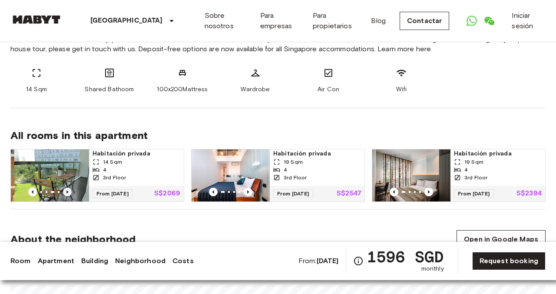
click at [64, 193] on icon "Previous image" at bounding box center [67, 192] width 9 height 9
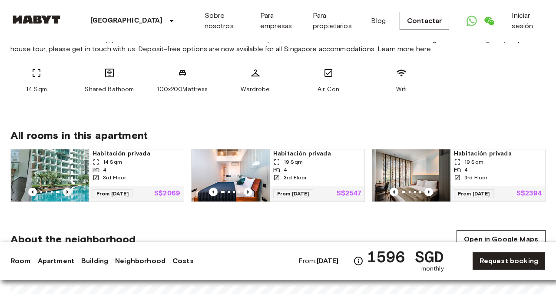
click at [64, 193] on icon "Previous image" at bounding box center [67, 192] width 9 height 9
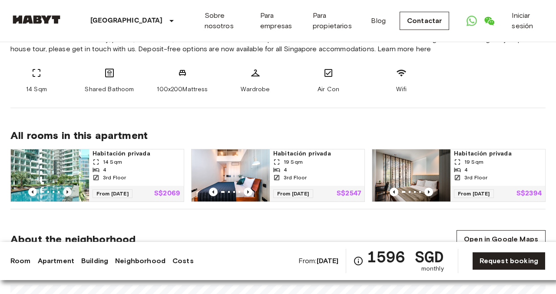
click at [64, 193] on icon "Previous image" at bounding box center [67, 192] width 9 height 9
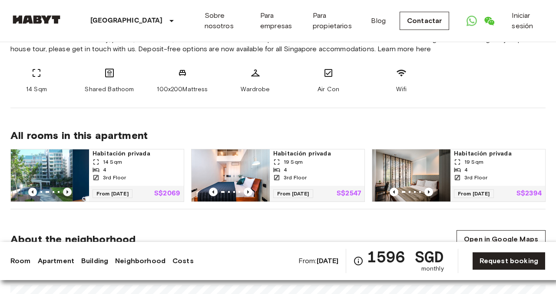
click at [64, 193] on icon "Previous image" at bounding box center [67, 192] width 9 height 9
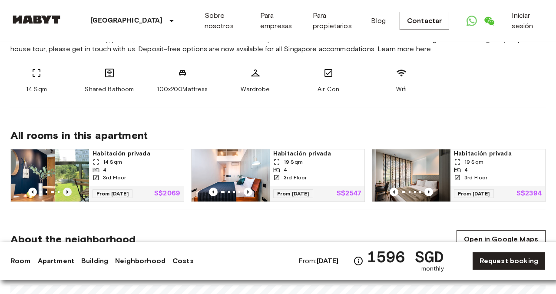
click at [64, 193] on icon "Previous image" at bounding box center [67, 192] width 9 height 9
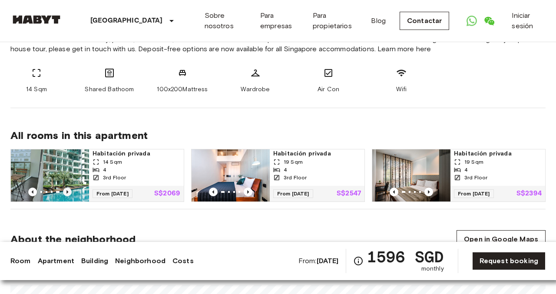
click at [64, 193] on icon "Previous image" at bounding box center [67, 192] width 9 height 9
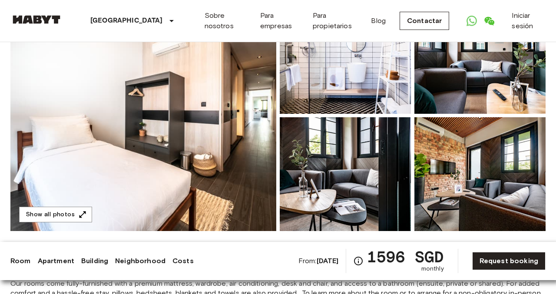
scroll to position [110, 0]
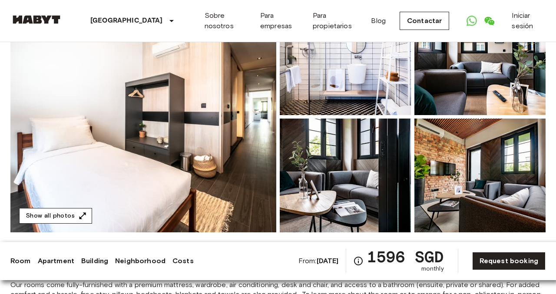
click at [66, 217] on button "Show all photos" at bounding box center [55, 216] width 73 height 16
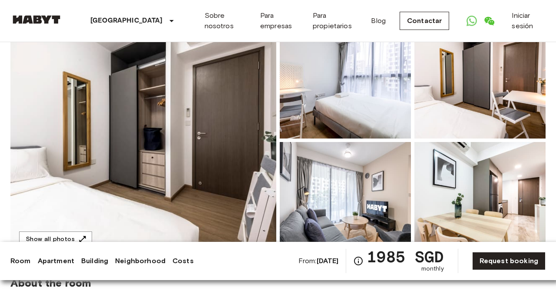
scroll to position [83, 0]
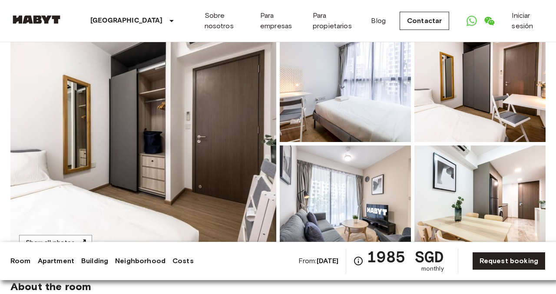
click at [227, 165] on img at bounding box center [143, 143] width 266 height 231
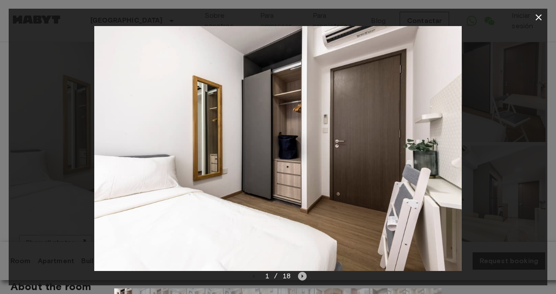
click at [302, 275] on icon "Next image" at bounding box center [303, 275] width 2 height 3
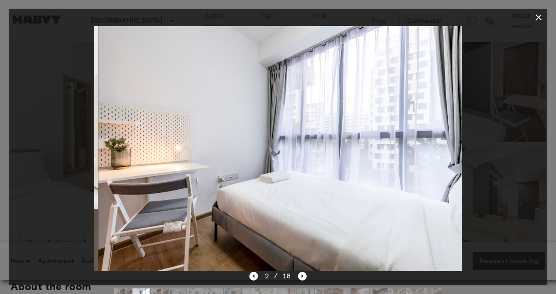
click at [381, 214] on img at bounding box center [281, 148] width 367 height 245
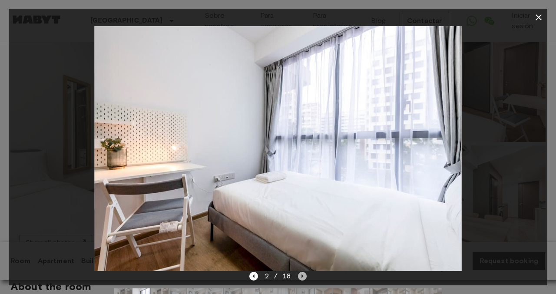
click at [302, 275] on icon "Next image" at bounding box center [302, 276] width 9 height 9
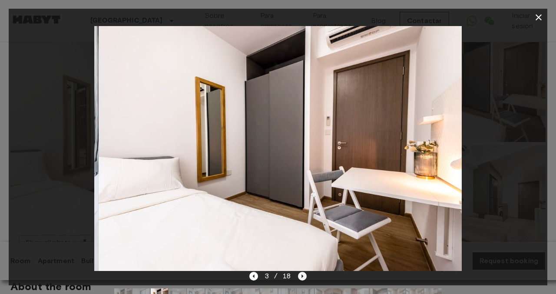
click at [302, 275] on icon "Next image" at bounding box center [302, 276] width 9 height 9
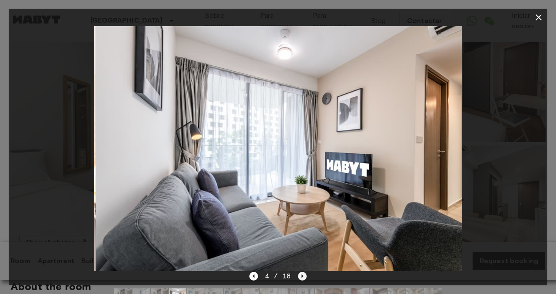
click at [302, 275] on icon "Next image" at bounding box center [302, 276] width 9 height 9
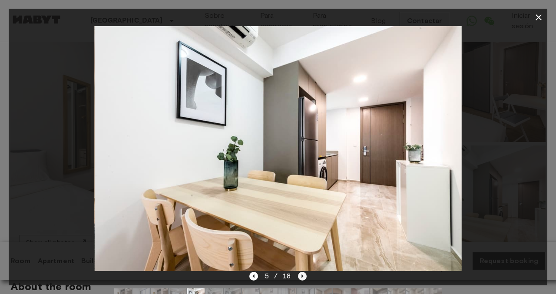
click at [302, 275] on icon "Next image" at bounding box center [302, 276] width 9 height 9
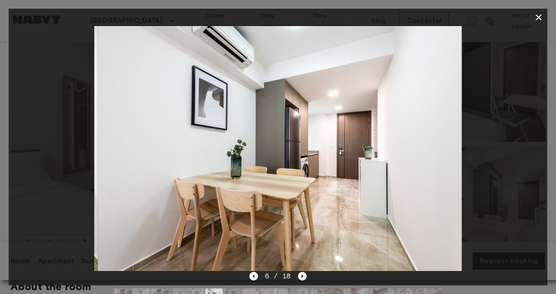
click at [302, 275] on icon "Next image" at bounding box center [302, 276] width 9 height 9
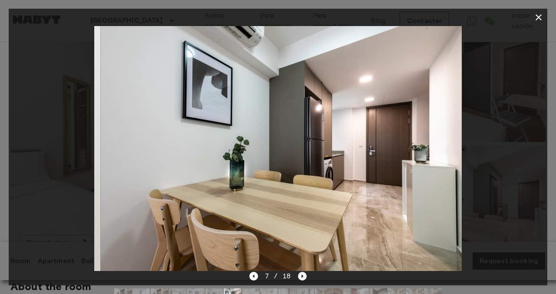
click at [302, 275] on icon "Next image" at bounding box center [302, 276] width 9 height 9
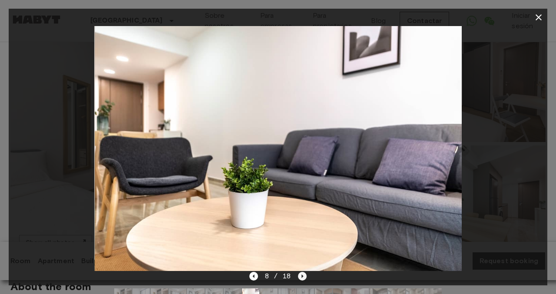
click at [302, 275] on icon "Next image" at bounding box center [302, 276] width 9 height 9
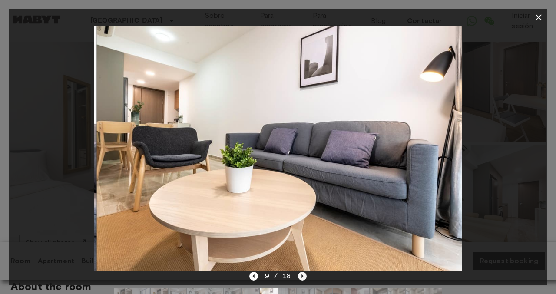
click at [302, 275] on icon "Next image" at bounding box center [302, 276] width 9 height 9
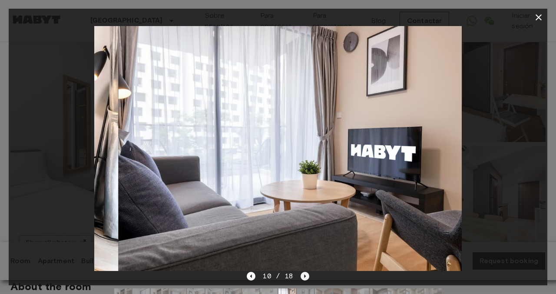
click at [302, 275] on icon "Next image" at bounding box center [304, 276] width 9 height 9
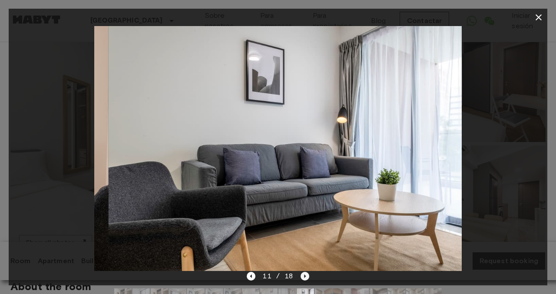
click at [302, 275] on icon "Next image" at bounding box center [304, 276] width 9 height 9
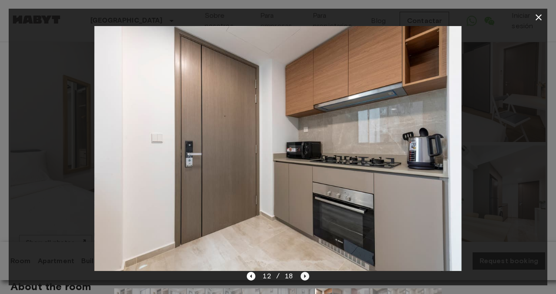
click at [302, 275] on icon "Next image" at bounding box center [304, 276] width 9 height 9
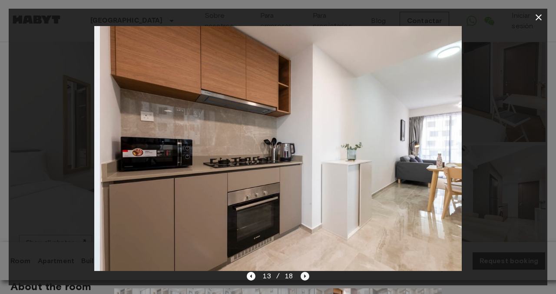
click at [302, 275] on icon "Next image" at bounding box center [304, 276] width 9 height 9
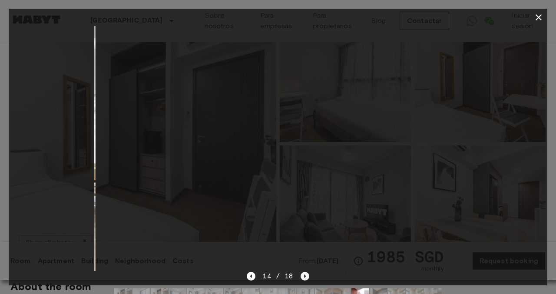
click at [302, 275] on icon "Next image" at bounding box center [304, 276] width 9 height 9
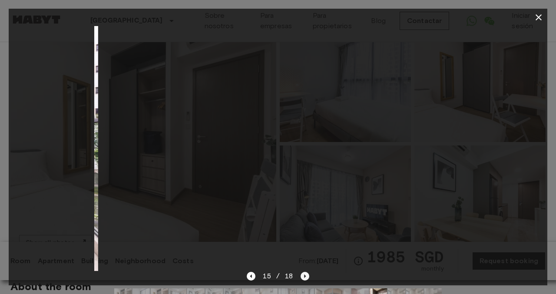
click at [302, 275] on icon "Next image" at bounding box center [304, 276] width 9 height 9
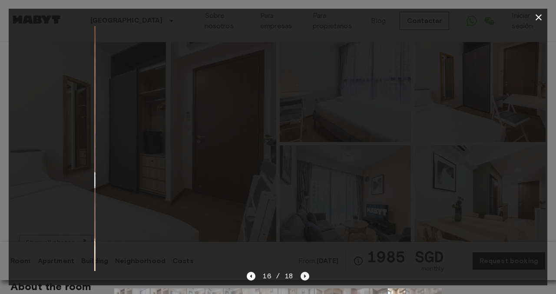
click at [302, 275] on icon "Next image" at bounding box center [304, 276] width 9 height 9
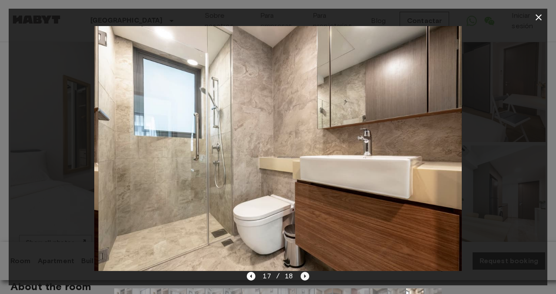
click at [302, 275] on icon "Next image" at bounding box center [304, 276] width 9 height 9
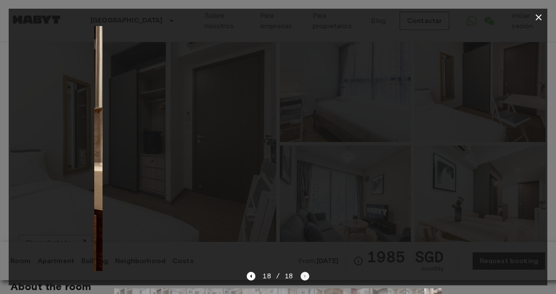
click at [302, 275] on div "18 / 18" at bounding box center [278, 276] width 62 height 10
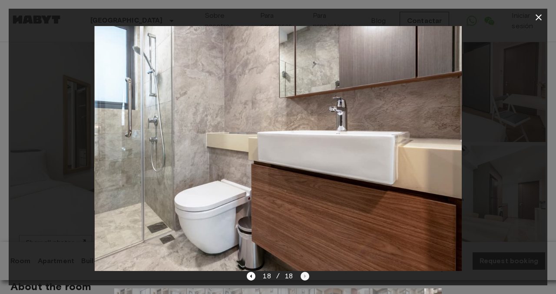
click at [302, 275] on div "18 / 18" at bounding box center [278, 276] width 62 height 10
click at [540, 16] on icon "button" at bounding box center [538, 17] width 6 height 6
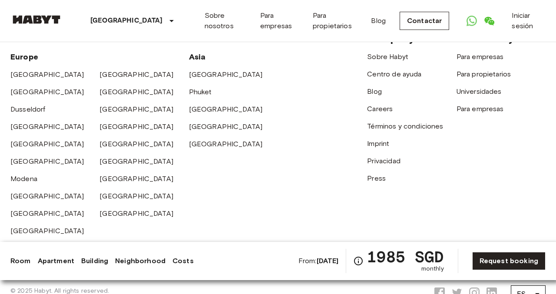
scroll to position [2122, 0]
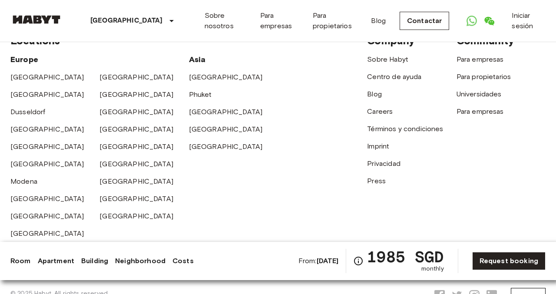
click at [89, 260] on link "Building" at bounding box center [94, 261] width 27 height 10
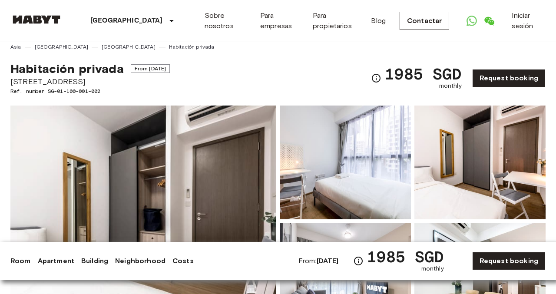
scroll to position [0, 0]
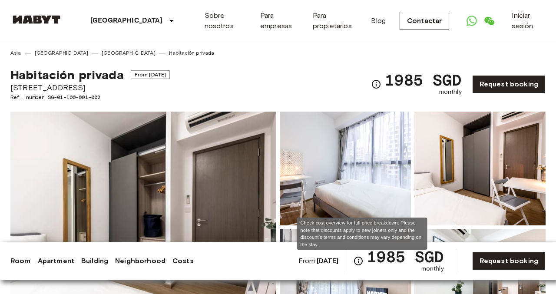
click at [359, 261] on icon "Check cost overview for full price breakdown. Please note that discounts apply …" at bounding box center [358, 261] width 10 height 10
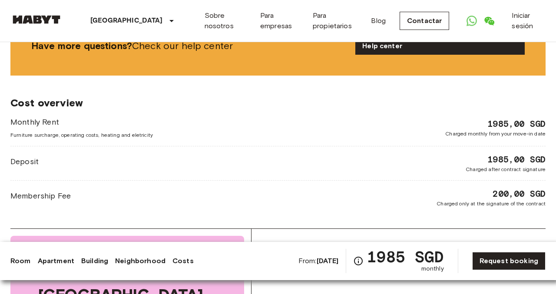
scroll to position [1094, 0]
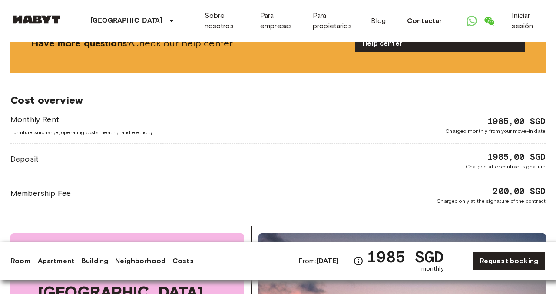
click at [132, 128] on span "Furniture surcharge, operating costs, heating and eletricity" at bounding box center [81, 132] width 142 height 8
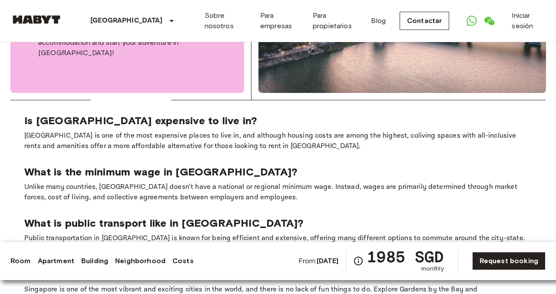
scroll to position [1487, 0]
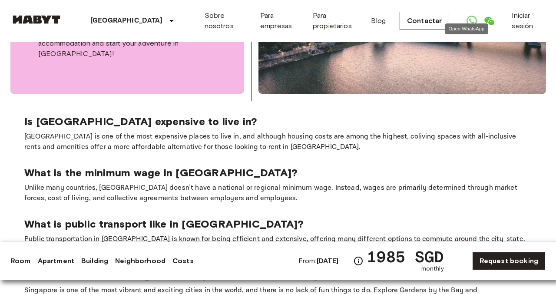
click at [466, 17] on icon "Open WhatsApp" at bounding box center [471, 21] width 10 height 10
